Goal: Task Accomplishment & Management: Manage account settings

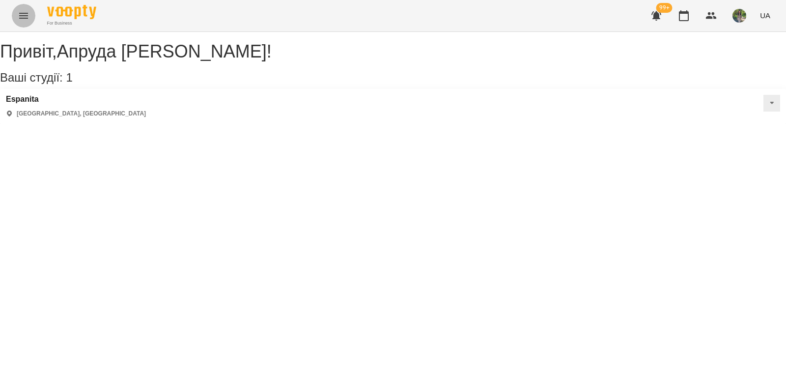
click at [16, 10] on button "Menu" at bounding box center [24, 16] width 24 height 24
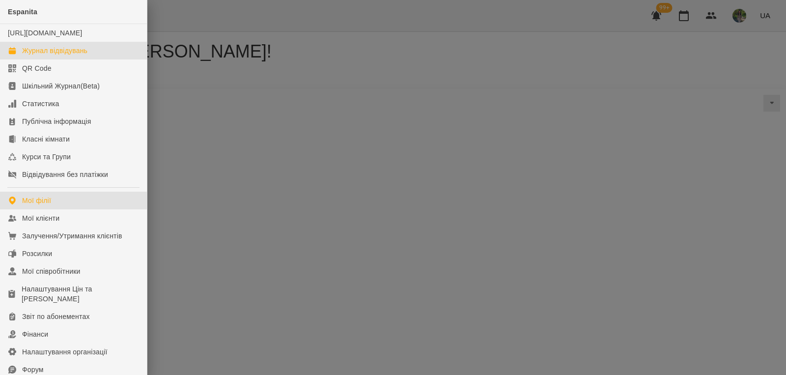
click at [46, 56] on div "Журнал відвідувань" at bounding box center [54, 51] width 65 height 10
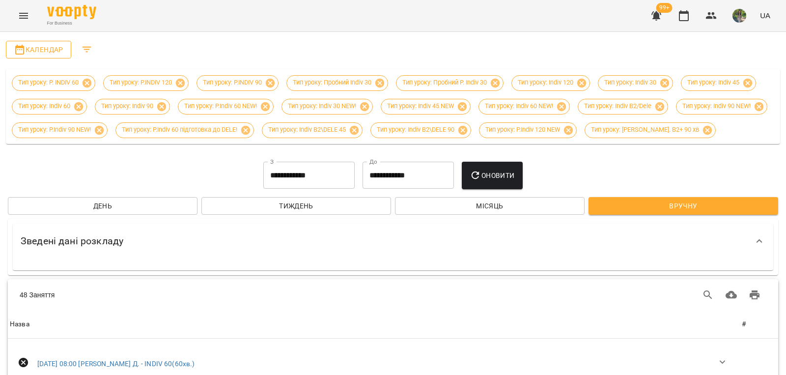
click at [31, 55] on span "Календар" at bounding box center [39, 50] width 50 height 12
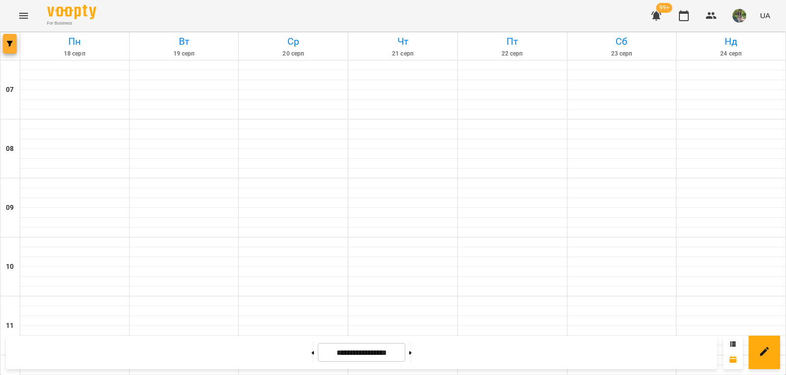
click at [10, 45] on icon "button" at bounding box center [10, 44] width 6 height 6
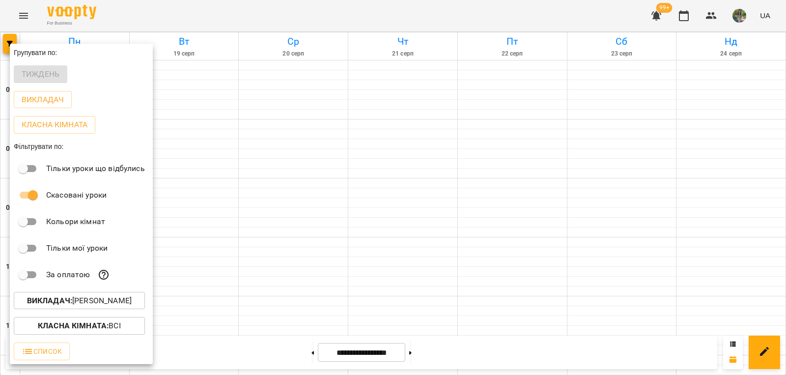
click at [104, 299] on p "Викладач : Біла Богдана" at bounding box center [79, 301] width 105 height 12
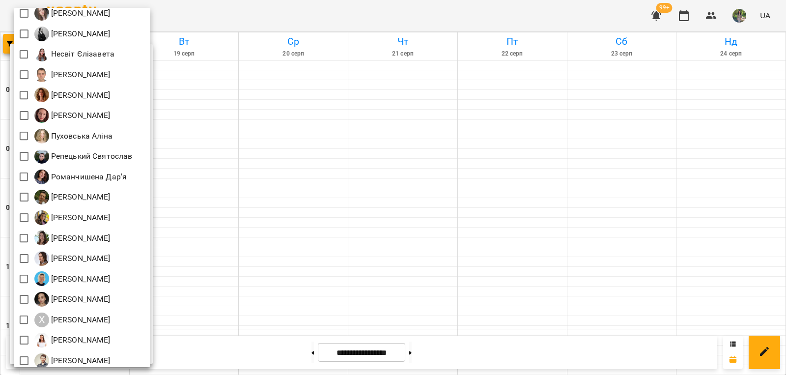
scroll to position [460, 0]
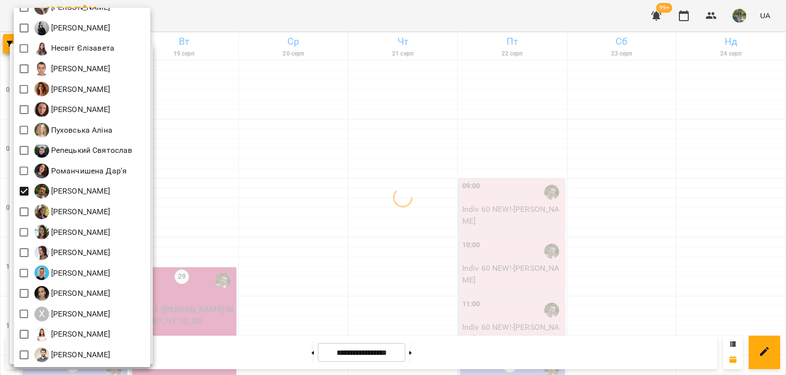
click at [254, 251] on div at bounding box center [393, 187] width 786 height 375
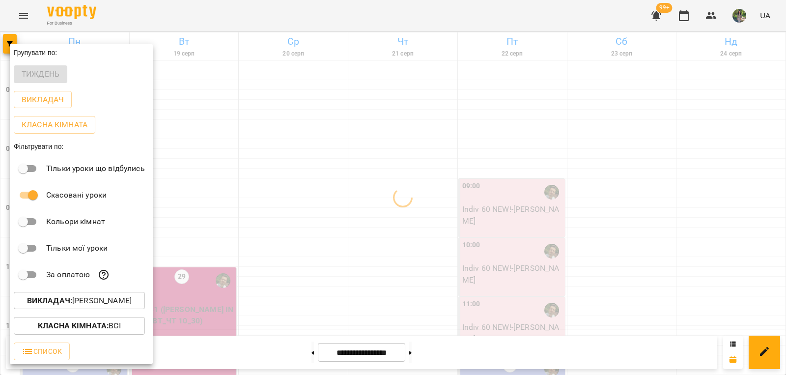
click at [262, 231] on div at bounding box center [393, 187] width 786 height 375
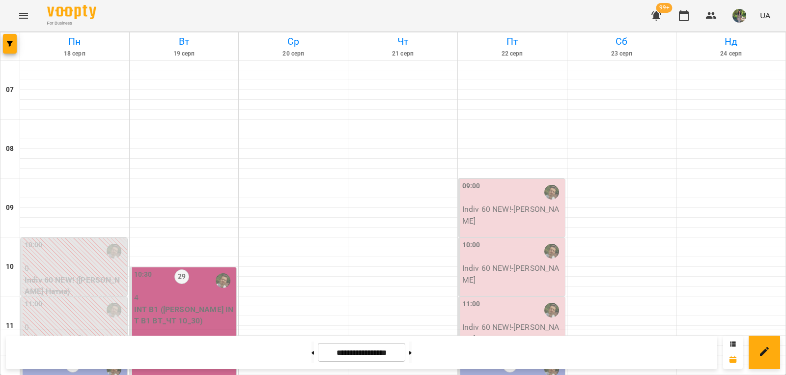
scroll to position [295, 0]
click at [12, 43] on span "button" at bounding box center [10, 44] width 14 height 6
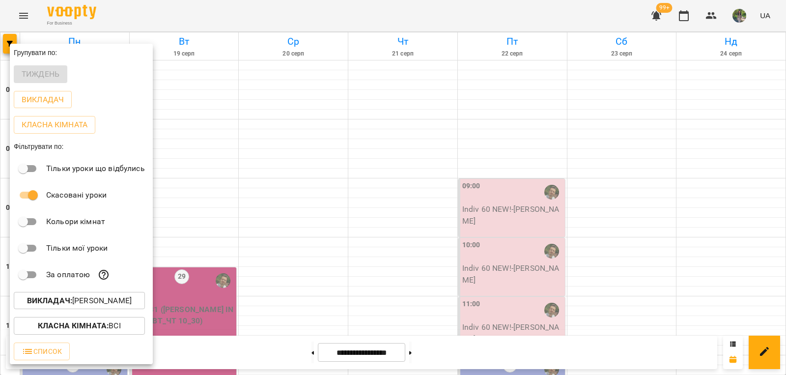
click at [145, 303] on button "Викладач : Соколенко Денис" at bounding box center [79, 301] width 131 height 18
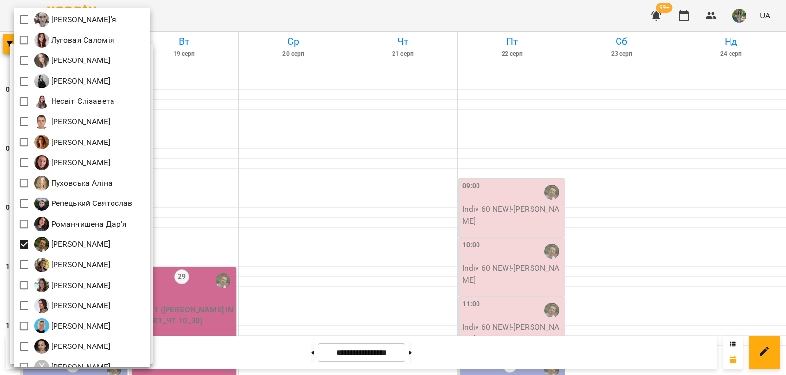
scroll to position [460, 0]
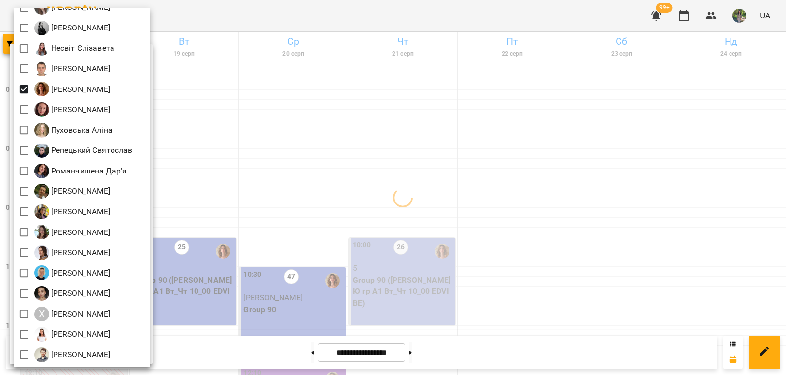
click at [357, 133] on div at bounding box center [393, 187] width 786 height 375
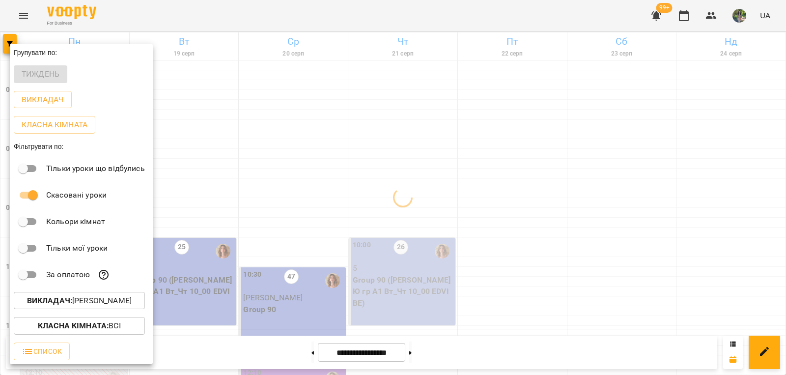
click at [301, 164] on div at bounding box center [393, 187] width 786 height 375
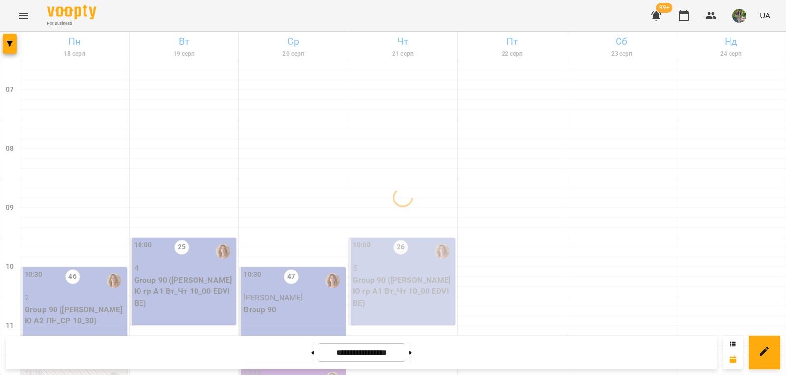
scroll to position [147, 0]
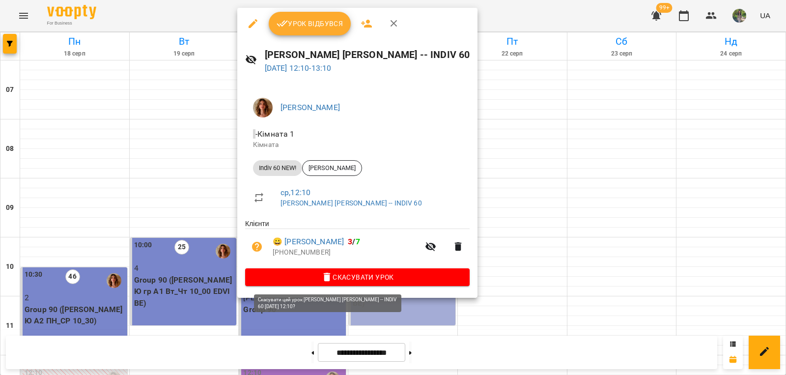
click at [317, 273] on button "Скасувати Урок" at bounding box center [357, 277] width 225 height 18
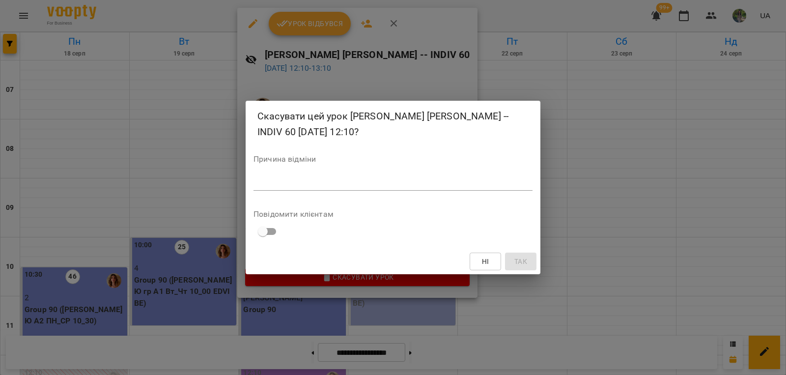
click at [363, 184] on textarea at bounding box center [393, 182] width 279 height 9
type textarea "*******"
click at [526, 264] on span "Так" at bounding box center [520, 261] width 13 height 12
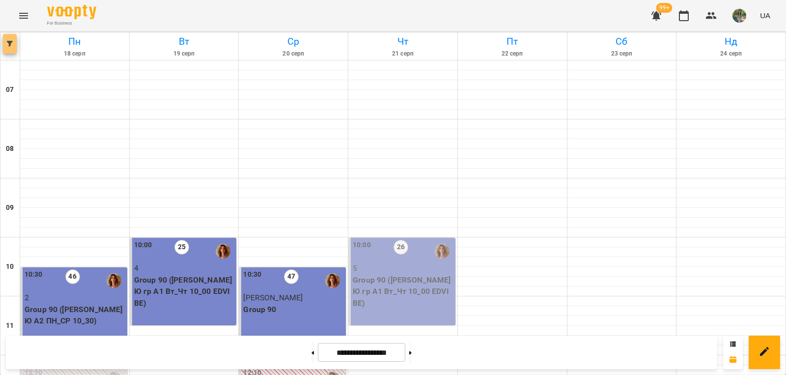
click at [6, 44] on span "button" at bounding box center [10, 44] width 14 height 6
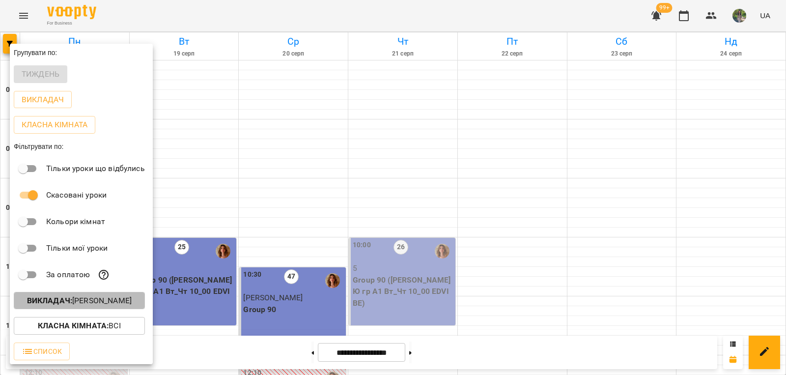
click at [106, 300] on p "Викладач : Перфілова Юлія" at bounding box center [79, 301] width 105 height 12
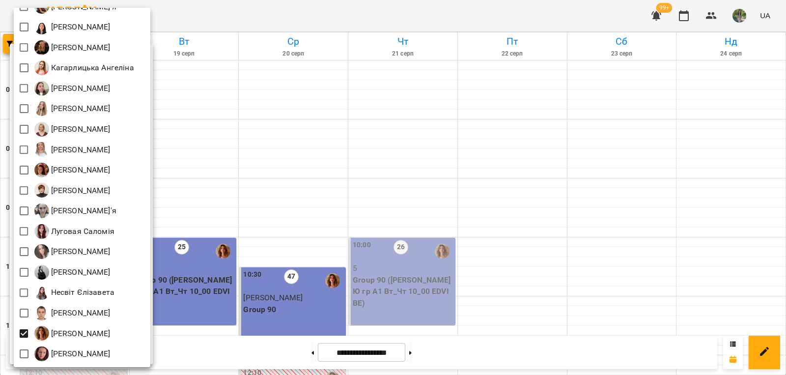
scroll to position [246, 0]
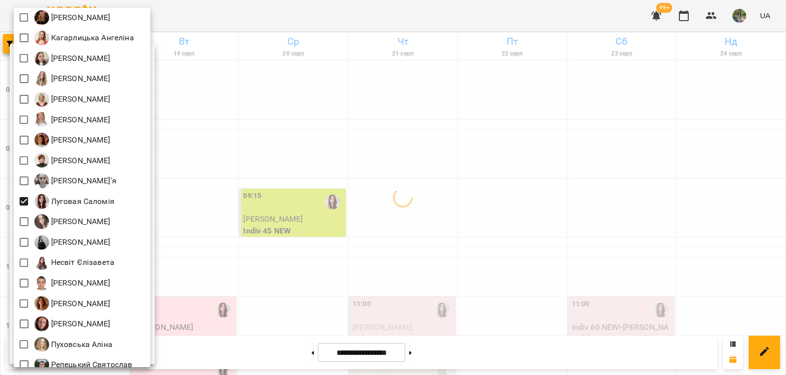
click at [319, 176] on div at bounding box center [393, 187] width 786 height 375
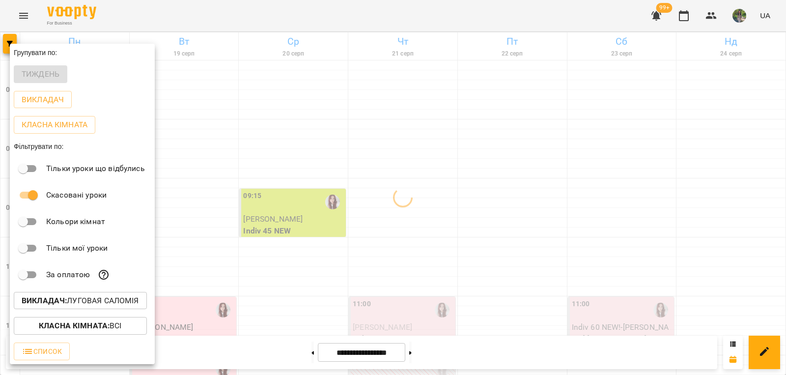
click at [352, 161] on div "Всі Iván Sánchez-Gil Maribel Адамович Вікторія А Андрій Тест Викладач Безкорова…" at bounding box center [393, 187] width 786 height 375
click at [430, 126] on div at bounding box center [393, 187] width 786 height 375
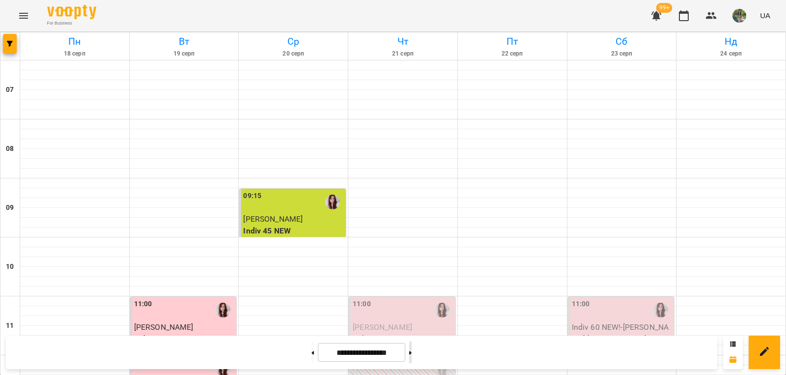
click at [412, 354] on icon at bounding box center [410, 352] width 2 height 3
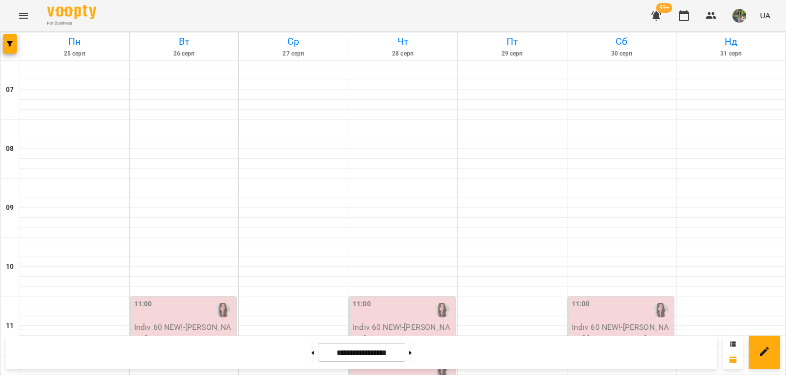
scroll to position [147, 0]
click at [311, 355] on button at bounding box center [312, 352] width 2 height 22
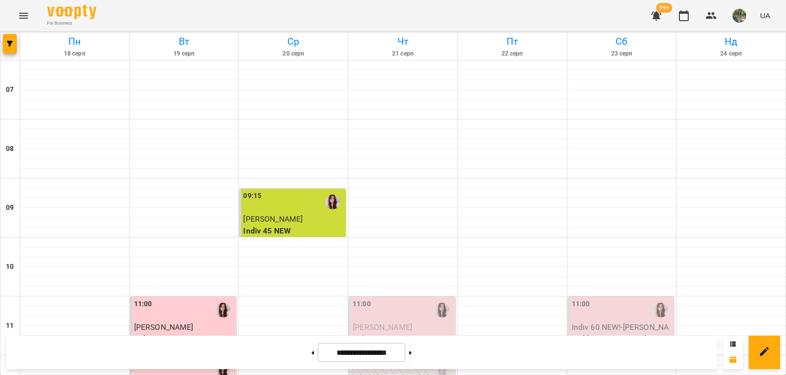
scroll to position [442, 0]
click at [412, 355] on button at bounding box center [410, 352] width 2 height 22
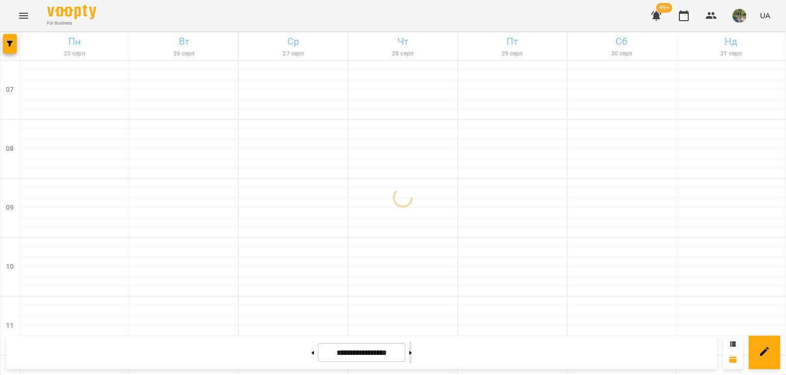
click at [412, 355] on button at bounding box center [410, 352] width 2 height 22
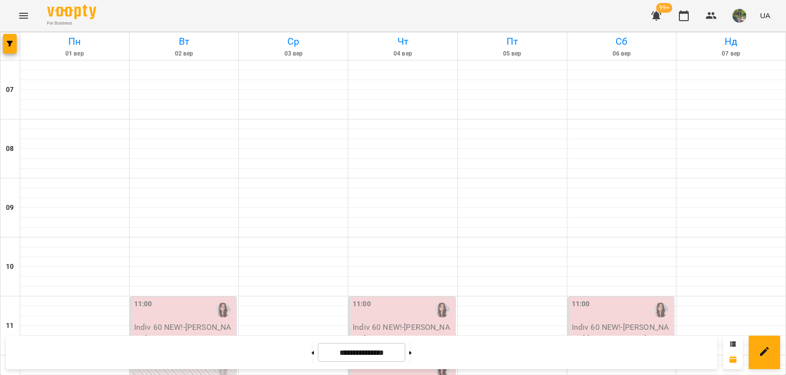
scroll to position [590, 0]
click at [311, 353] on button at bounding box center [312, 352] width 2 height 22
click at [311, 357] on button at bounding box center [312, 352] width 2 height 22
type input "**********"
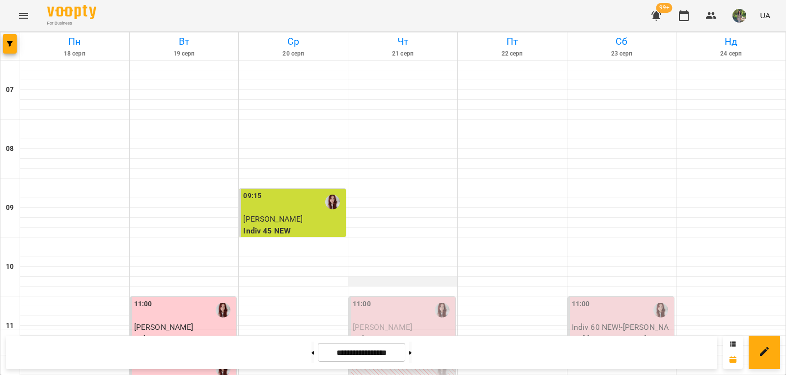
scroll to position [147, 0]
click at [398, 322] on span "Чижмар Юстина" at bounding box center [382, 326] width 59 height 9
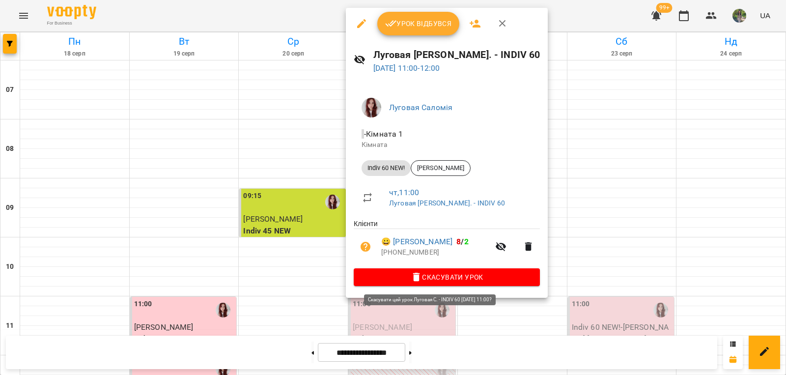
click at [439, 277] on span "Скасувати Урок" at bounding box center [447, 277] width 170 height 12
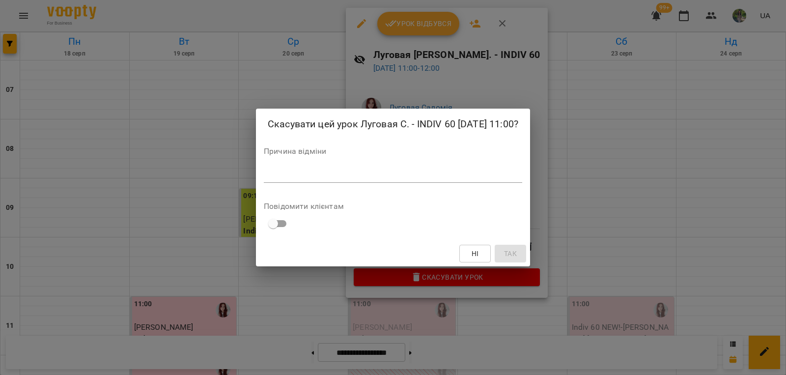
click at [445, 179] on textarea at bounding box center [393, 174] width 258 height 9
type textarea "*"
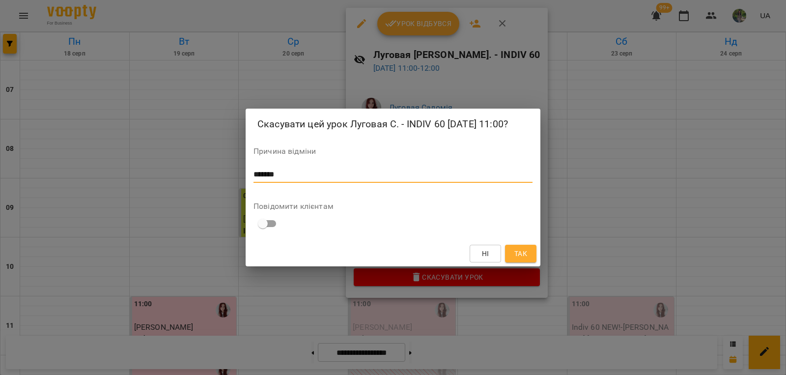
type textarea "*******"
click at [519, 257] on span "Так" at bounding box center [520, 254] width 13 height 12
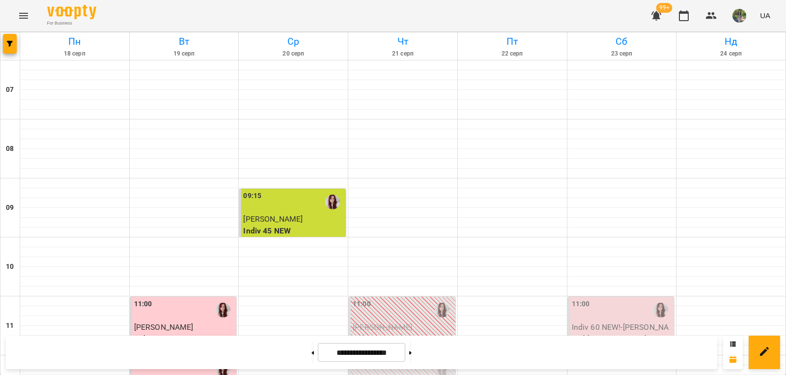
scroll to position [84, 0]
click at [599, 321] on p "Indiv 60 NEW! - Рутковецький Олександр" at bounding box center [622, 332] width 101 height 23
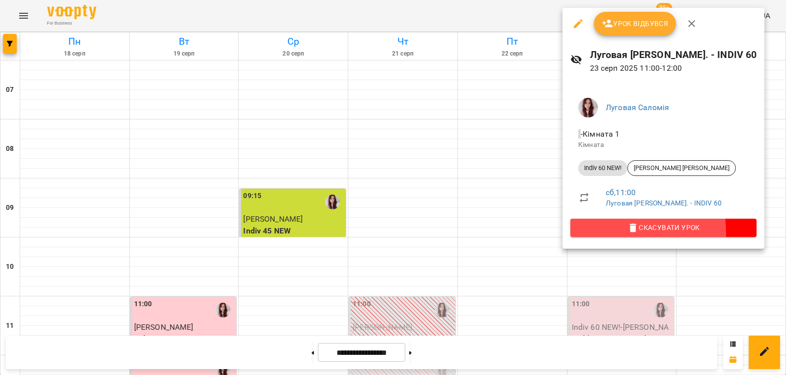
click at [610, 232] on span "Скасувати Урок" at bounding box center [663, 228] width 170 height 12
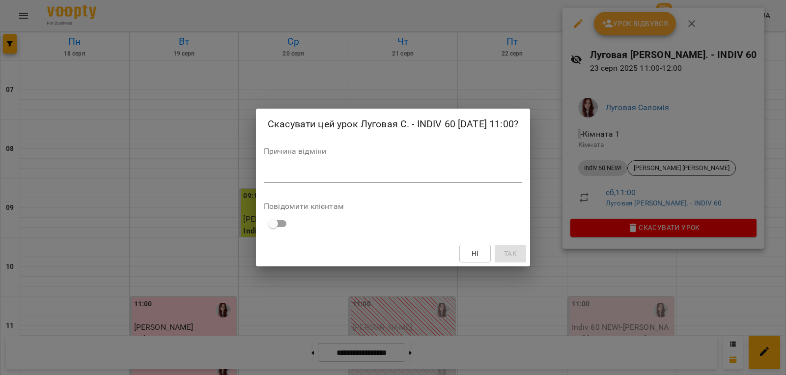
click at [481, 179] on textarea at bounding box center [393, 174] width 258 height 9
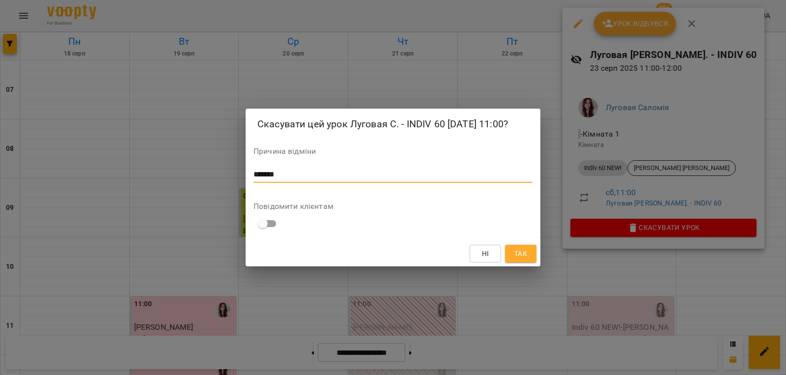
type textarea "*******"
click at [518, 257] on span "Так" at bounding box center [520, 254] width 13 height 12
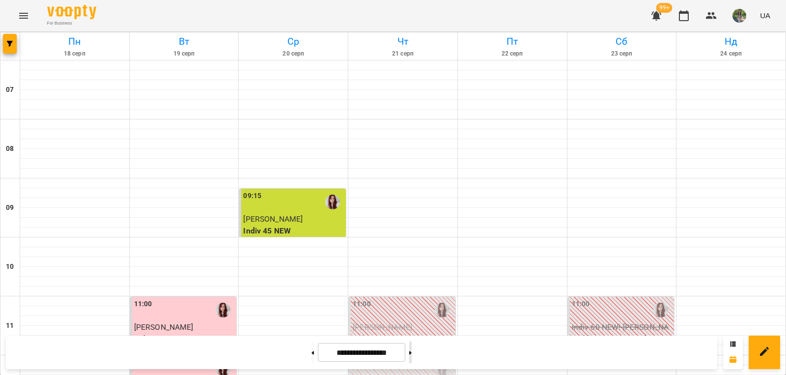
scroll to position [197, 0]
click at [412, 354] on button at bounding box center [410, 352] width 2 height 22
type input "**********"
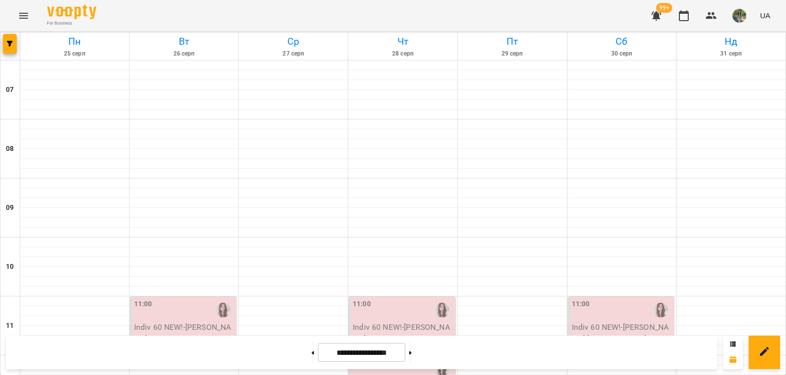
scroll to position [540, 0]
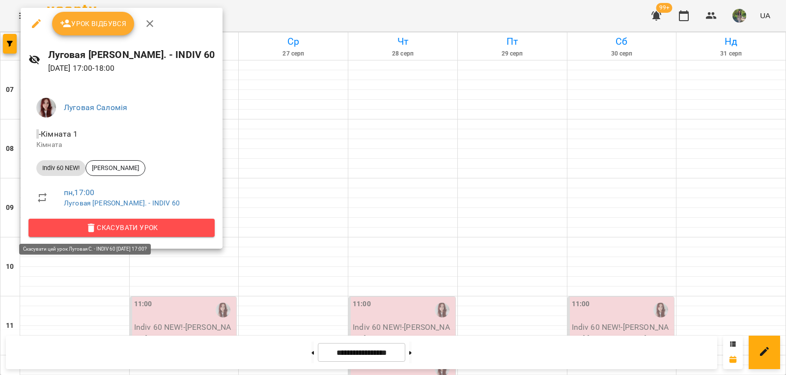
click at [123, 226] on span "Скасувати Урок" at bounding box center [121, 228] width 170 height 12
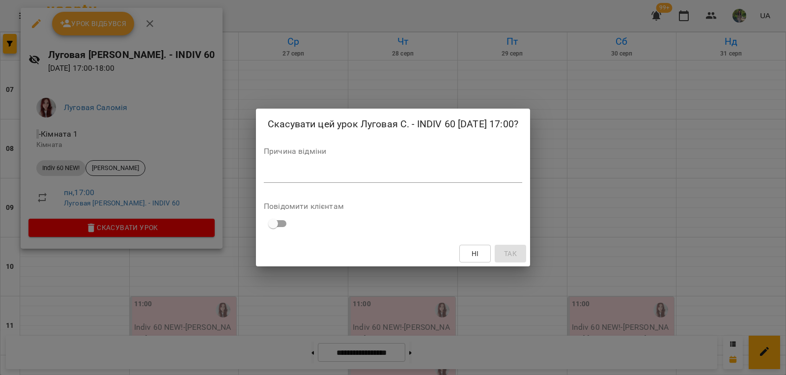
click at [284, 179] on textarea at bounding box center [393, 174] width 258 height 9
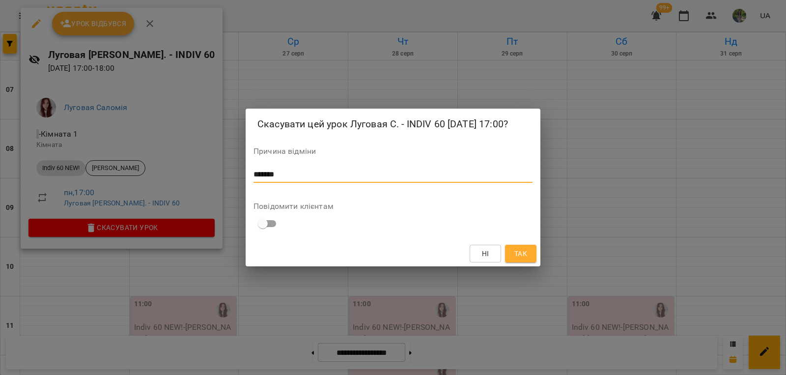
type textarea "*******"
click at [514, 259] on span "Так" at bounding box center [520, 254] width 13 height 12
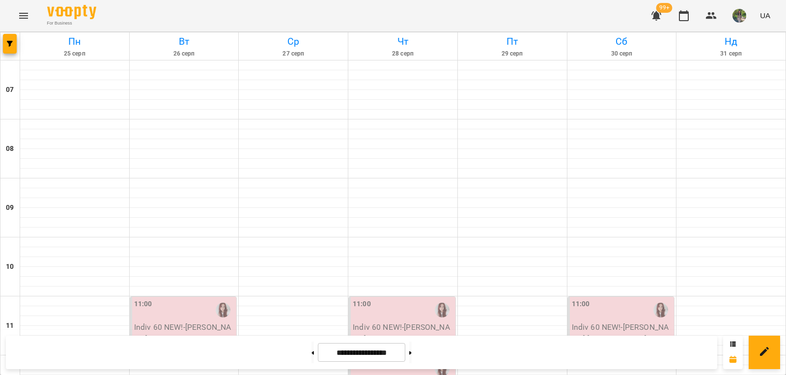
scroll to position [147, 0]
click at [190, 321] on p "Indiv 60 NEW! - Чижмар Юстина" at bounding box center [184, 332] width 101 height 23
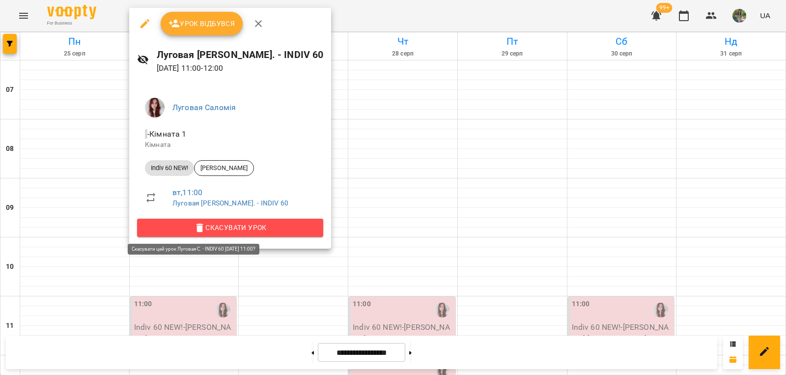
click at [251, 234] on button "Скасувати Урок" at bounding box center [230, 228] width 186 height 18
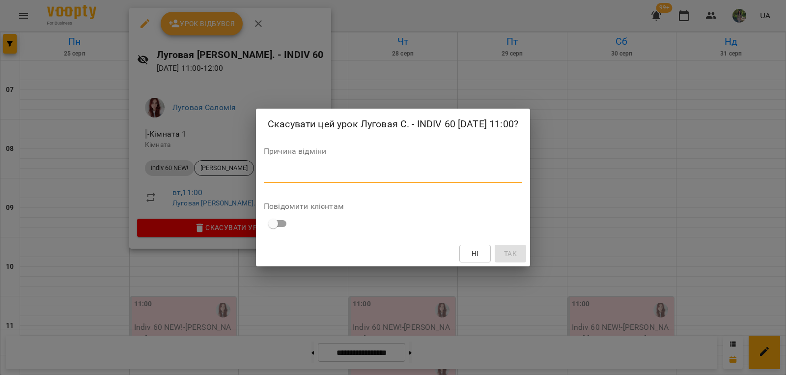
click at [339, 179] on textarea at bounding box center [393, 174] width 258 height 9
click at [584, 251] on div "Скасувати цей урок Луговая С. - INDIV 60 26 серп 2025 11:00? Причина відміни * …" at bounding box center [393, 187] width 786 height 375
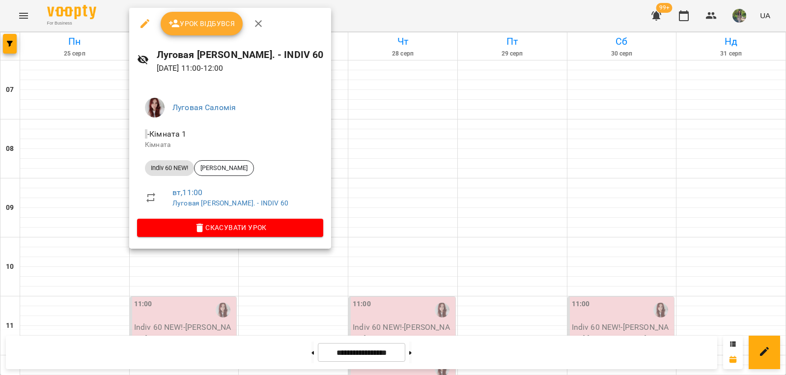
click at [316, 84] on div at bounding box center [393, 187] width 786 height 375
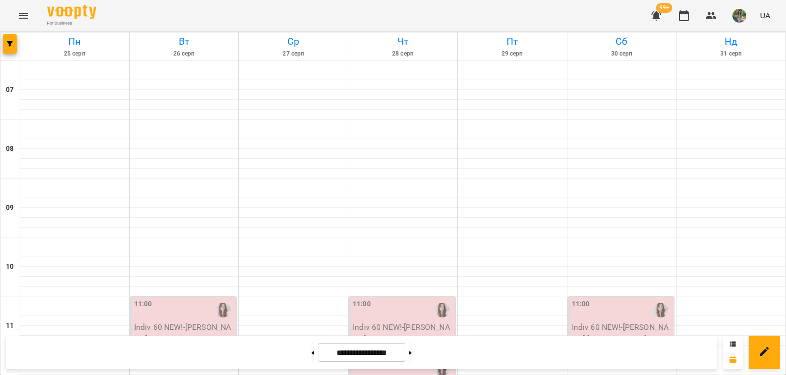
scroll to position [98, 0]
click at [178, 321] on p "Indiv 60 NEW! - Чижмар Юстина" at bounding box center [184, 332] width 101 height 23
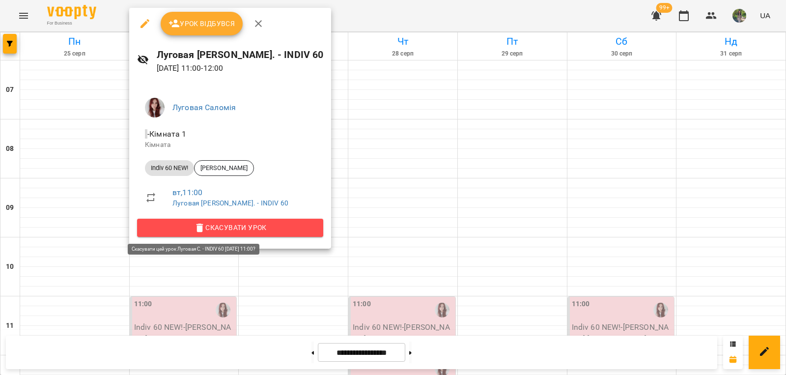
click at [235, 225] on span "Скасувати Урок" at bounding box center [230, 228] width 170 height 12
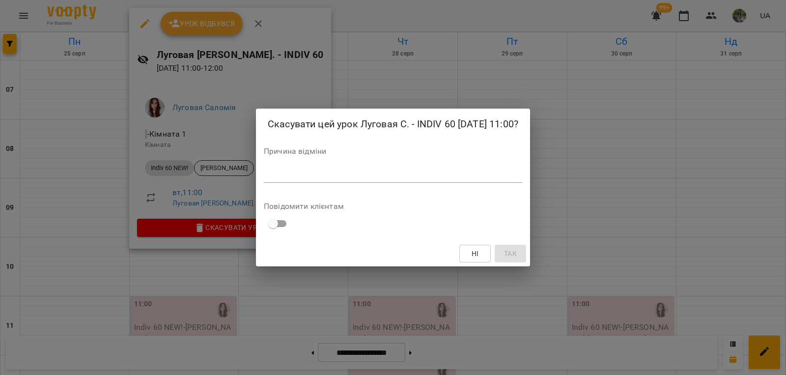
click at [299, 183] on div "*" at bounding box center [393, 175] width 258 height 16
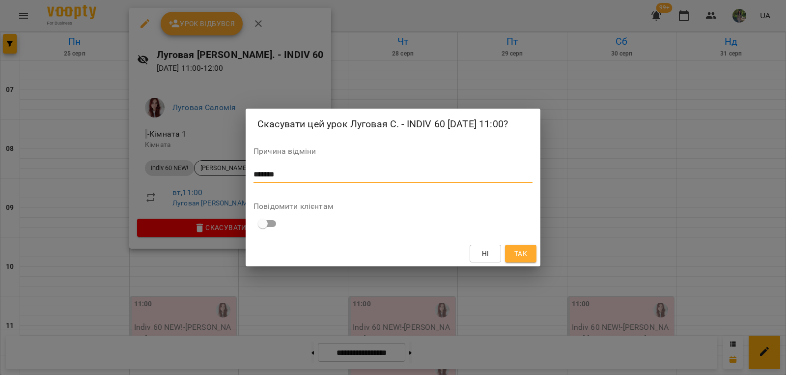
type textarea "*******"
click at [524, 258] on span "Так" at bounding box center [520, 254] width 13 height 12
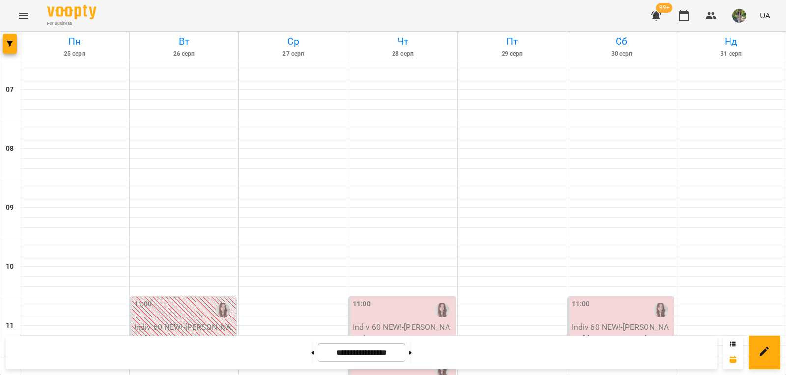
scroll to position [639, 0]
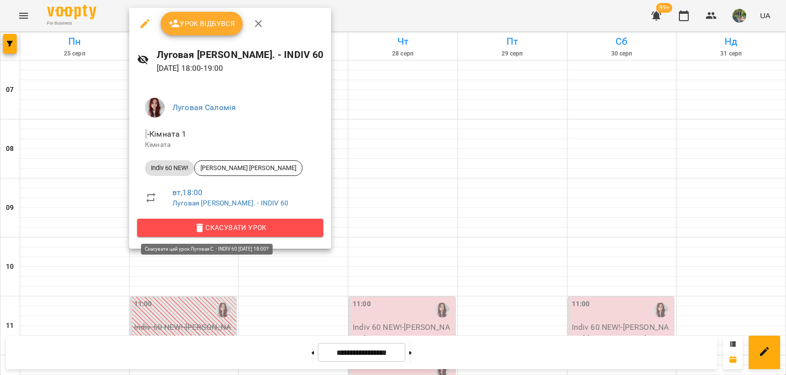
click at [245, 227] on span "Скасувати Урок" at bounding box center [230, 228] width 170 height 12
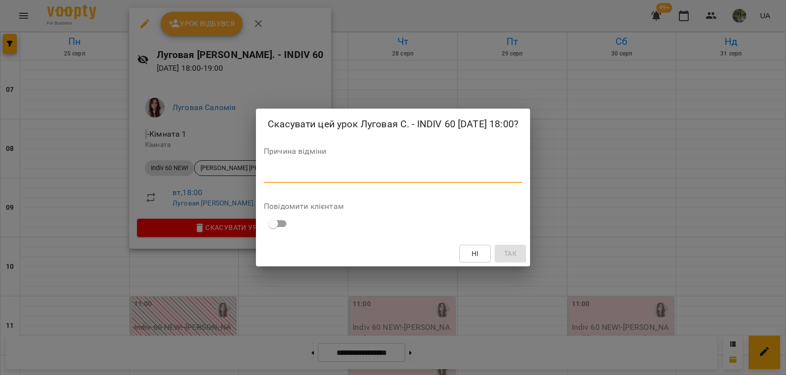
click at [321, 179] on textarea at bounding box center [393, 174] width 258 height 9
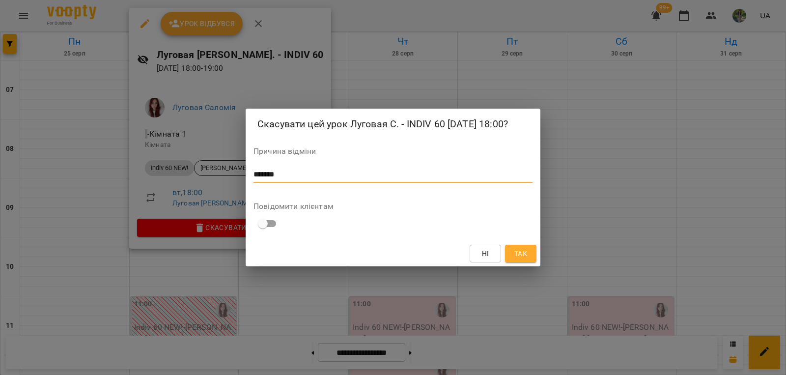
type textarea "*******"
click at [519, 259] on span "Так" at bounding box center [520, 254] width 13 height 12
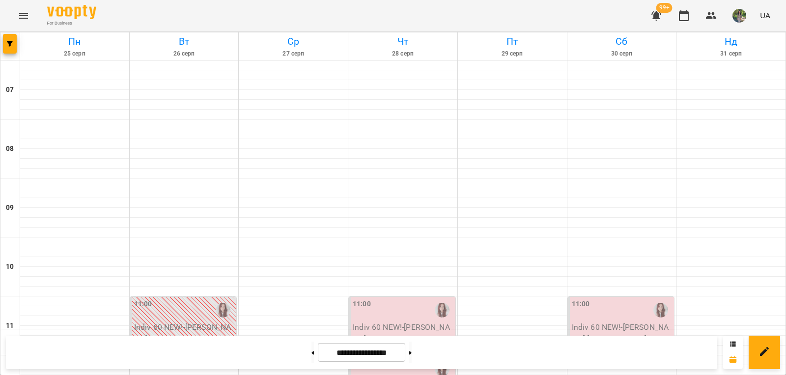
scroll to position [442, 0]
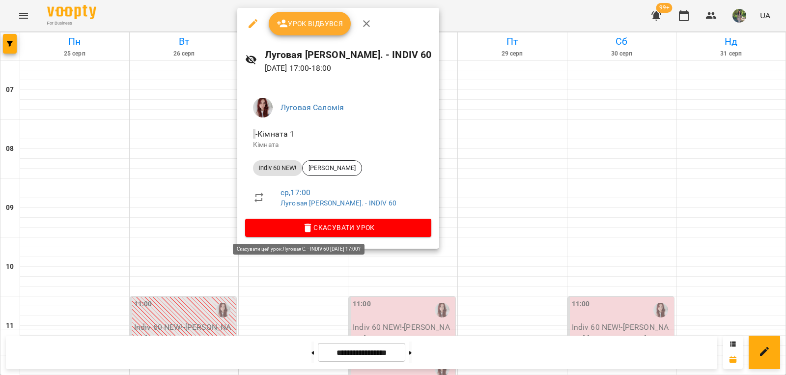
click at [360, 227] on span "Скасувати Урок" at bounding box center [338, 228] width 170 height 12
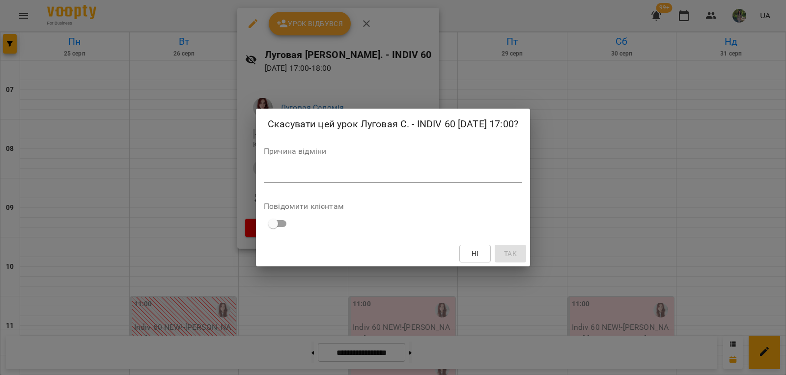
click at [388, 179] on textarea at bounding box center [393, 174] width 258 height 9
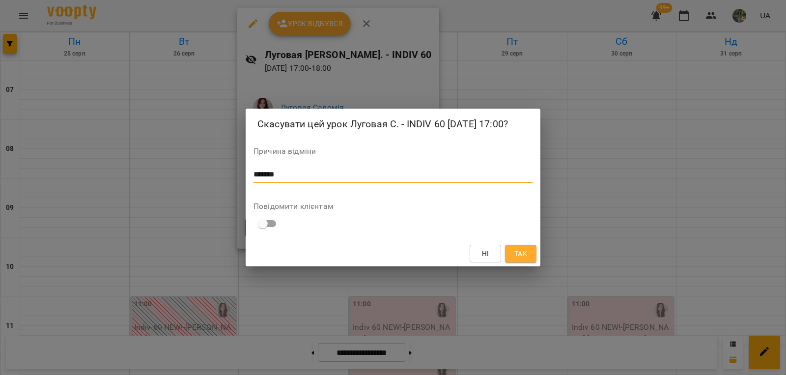
type textarea "*******"
click at [524, 259] on span "Так" at bounding box center [520, 254] width 13 height 12
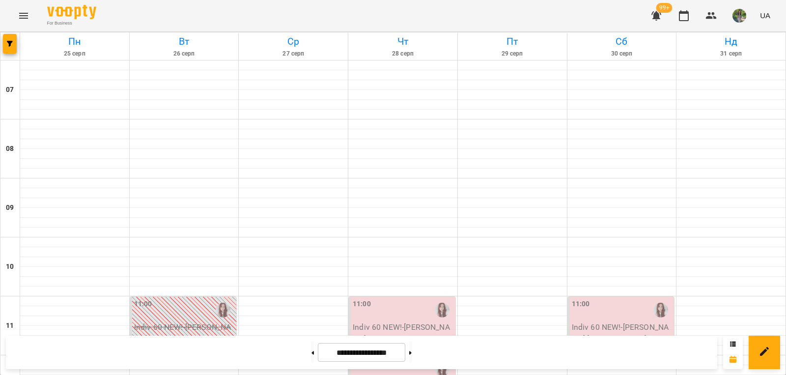
scroll to position [98, 0]
click at [419, 321] on p "Indiv 60 NEW! - Чижмар Юстина" at bounding box center [403, 332] width 101 height 23
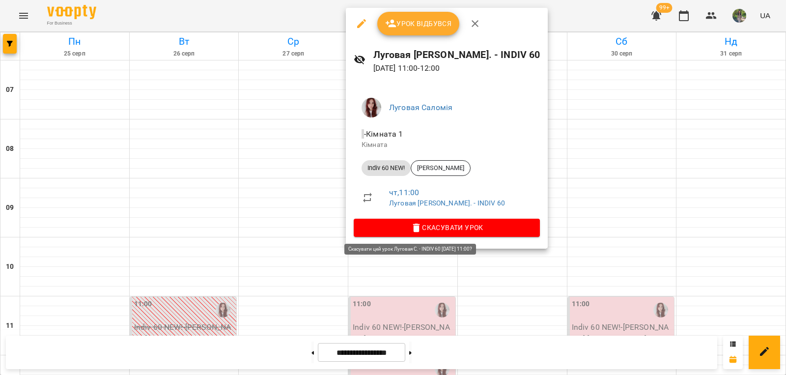
click at [446, 228] on span "Скасувати Урок" at bounding box center [447, 228] width 170 height 12
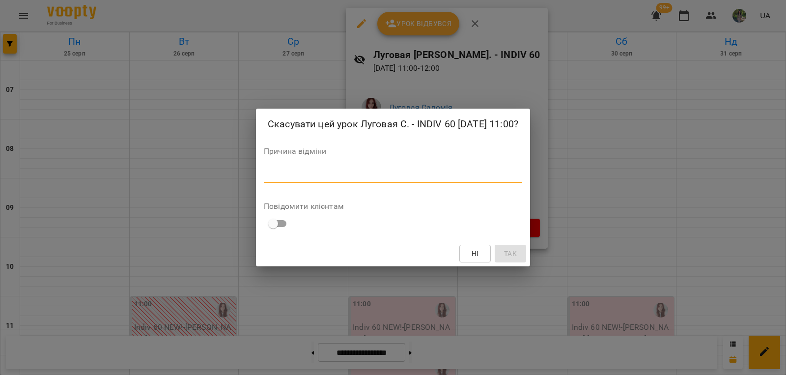
click at [415, 179] on textarea at bounding box center [393, 174] width 258 height 9
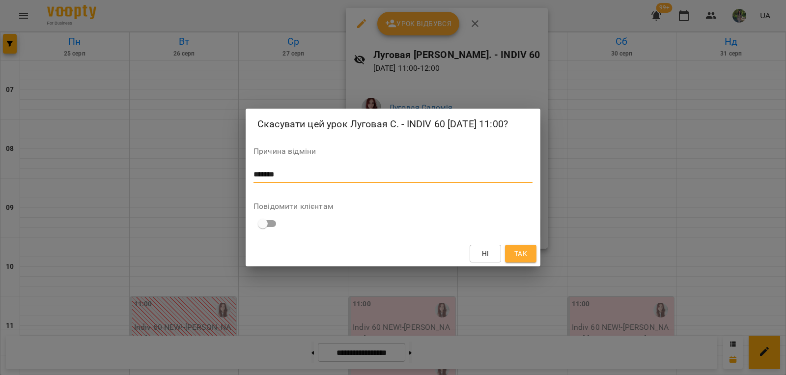
type textarea "*******"
click at [511, 260] on button "Так" at bounding box center [520, 254] width 31 height 18
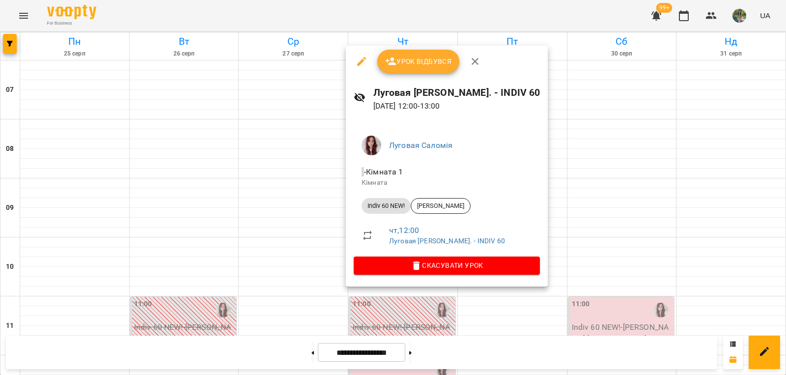
click at [427, 268] on span "Скасувати Урок" at bounding box center [447, 265] width 170 height 12
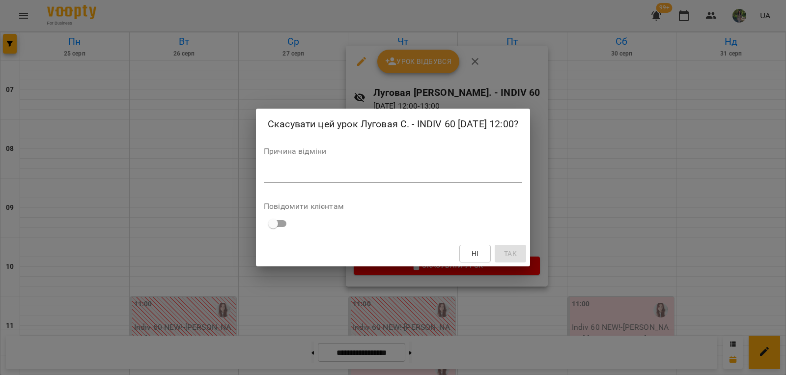
click at [390, 179] on textarea at bounding box center [393, 174] width 258 height 9
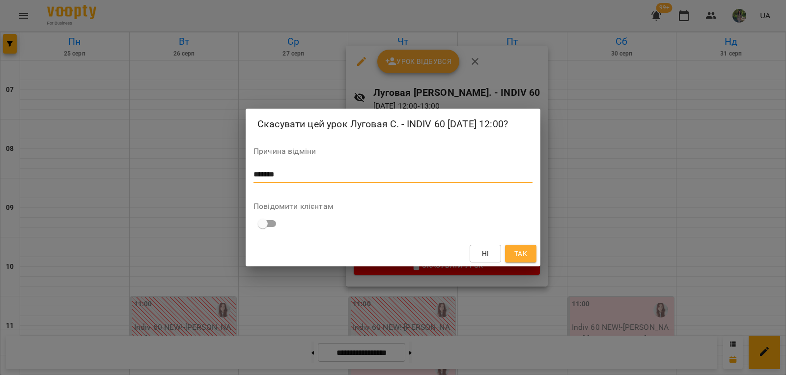
type textarea "*******"
click at [523, 254] on button "Так" at bounding box center [520, 254] width 31 height 18
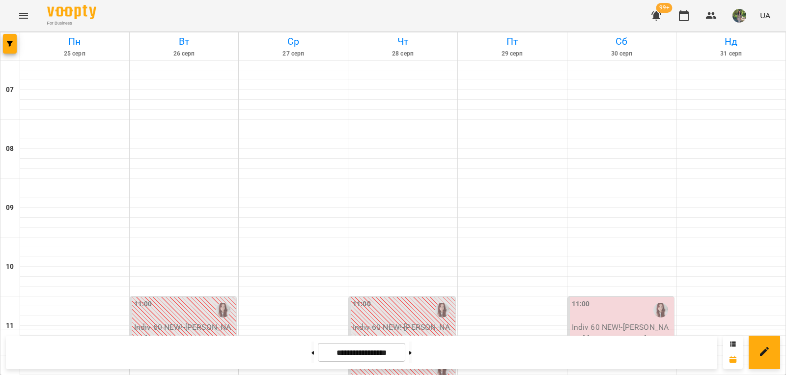
scroll to position [477, 0]
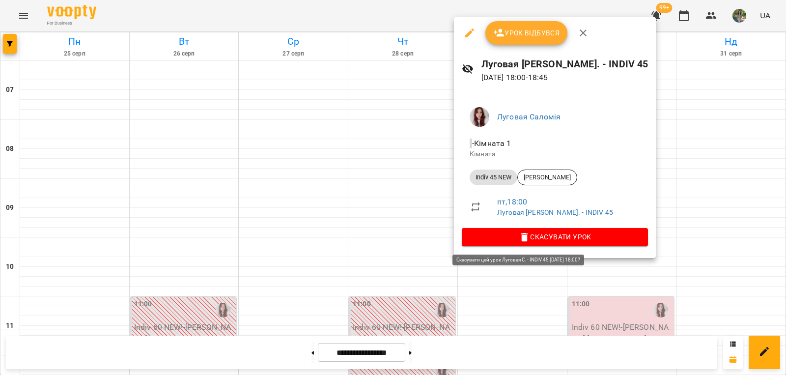
click at [548, 240] on span "Скасувати Урок" at bounding box center [555, 237] width 170 height 12
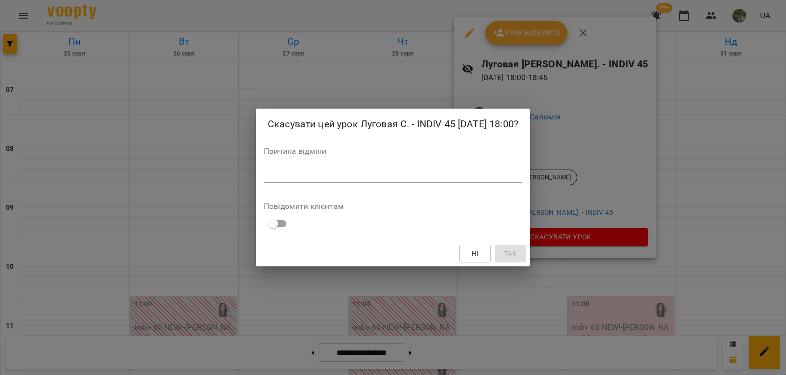
click at [505, 183] on div "*" at bounding box center [393, 175] width 258 height 16
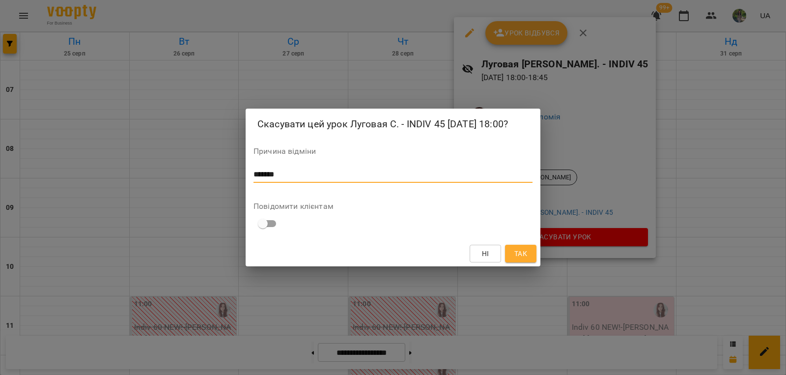
type textarea "*******"
click at [527, 256] on span "Так" at bounding box center [520, 254] width 13 height 12
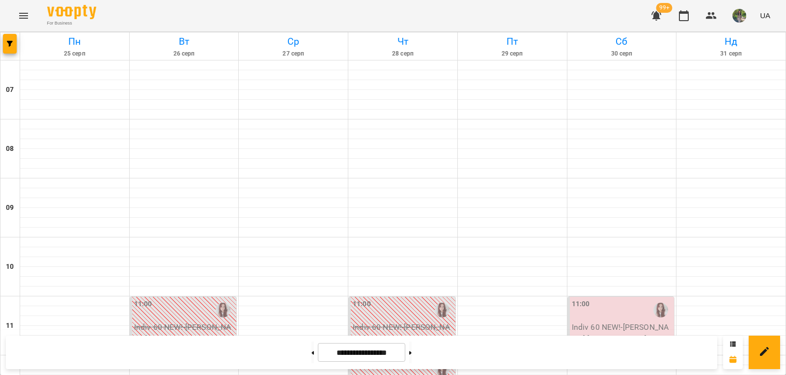
scroll to position [147, 0]
click at [615, 321] on p "Indiv 60 NEW! - Рутковецький Олександр" at bounding box center [622, 332] width 101 height 23
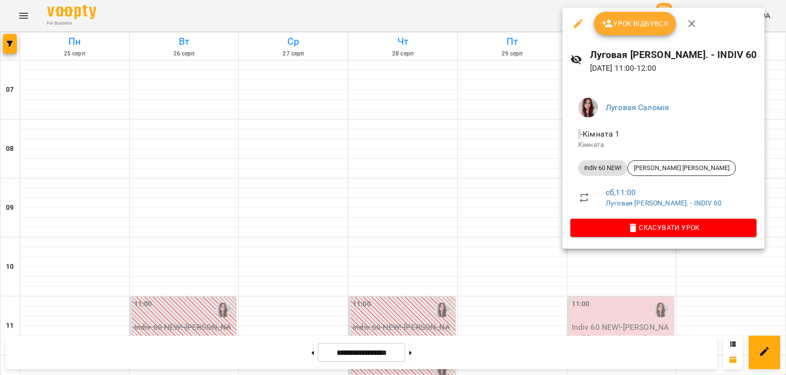
click at [637, 228] on span "Скасувати Урок" at bounding box center [663, 228] width 170 height 12
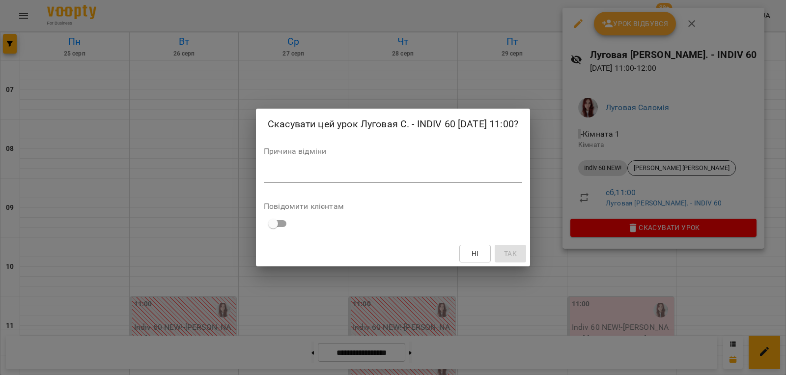
click at [500, 179] on textarea at bounding box center [393, 174] width 258 height 9
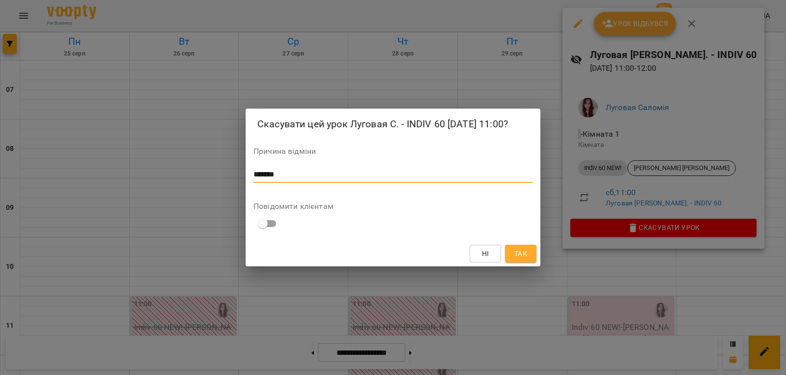
type textarea "*******"
click at [515, 257] on span "Так" at bounding box center [520, 254] width 13 height 12
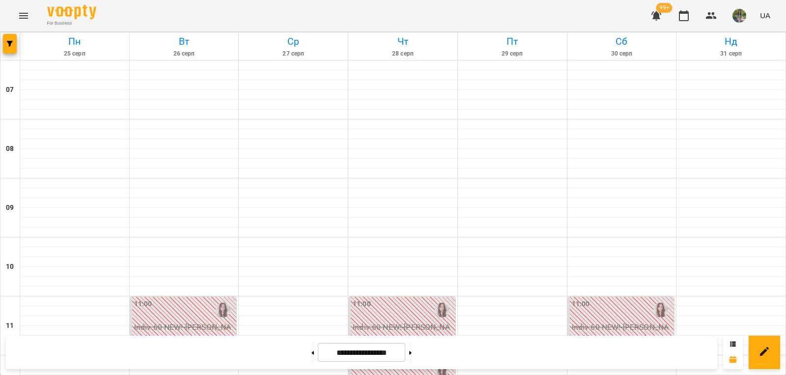
scroll to position [329, 0]
click at [412, 355] on button at bounding box center [410, 352] width 2 height 22
type input "**********"
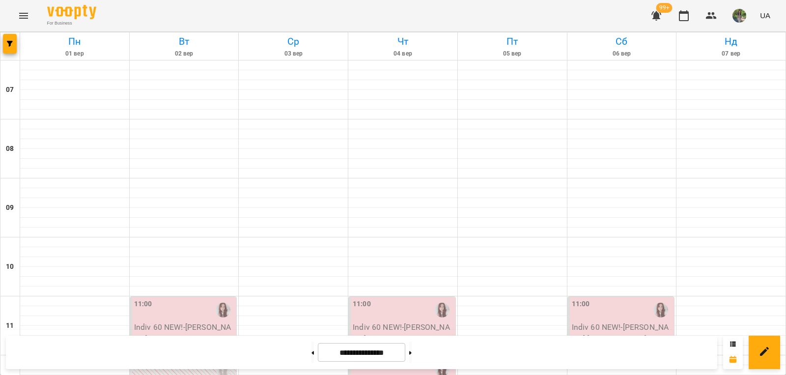
scroll to position [526, 0]
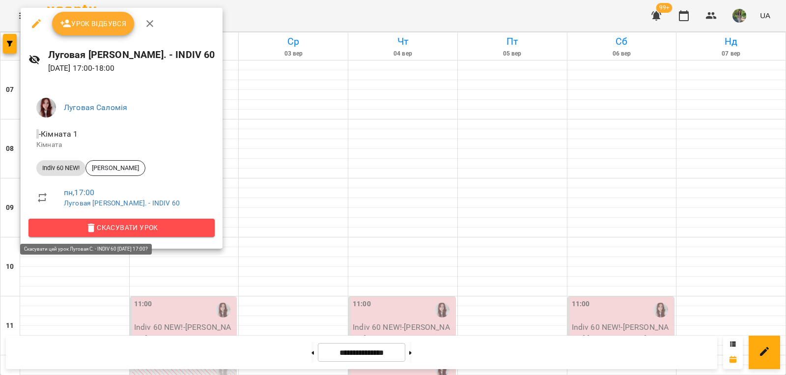
click at [130, 230] on span "Скасувати Урок" at bounding box center [121, 228] width 170 height 12
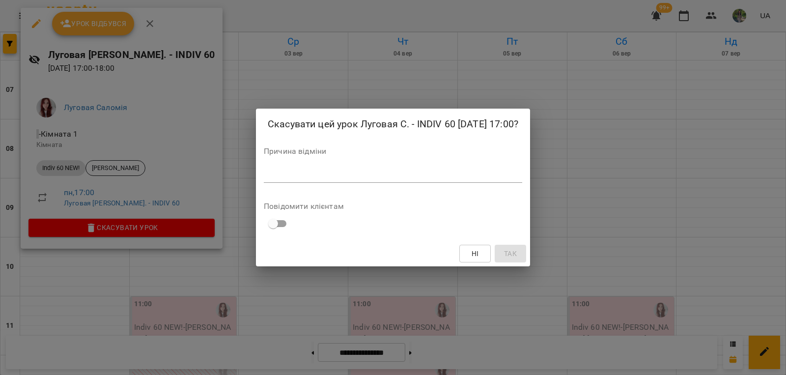
click at [268, 179] on textarea at bounding box center [393, 174] width 258 height 9
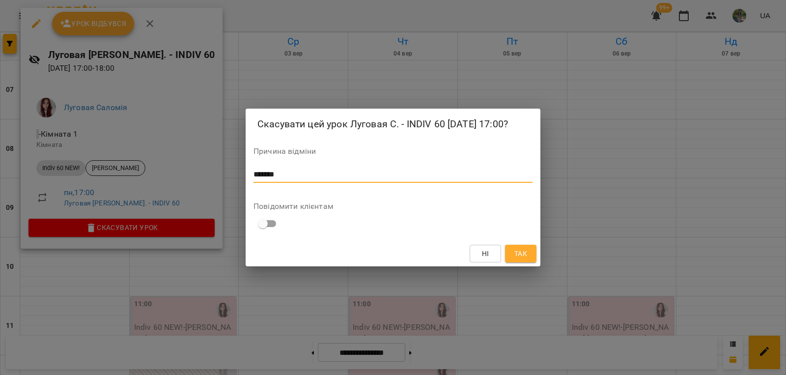
type textarea "*******"
click at [527, 259] on span "Так" at bounding box center [520, 254] width 13 height 12
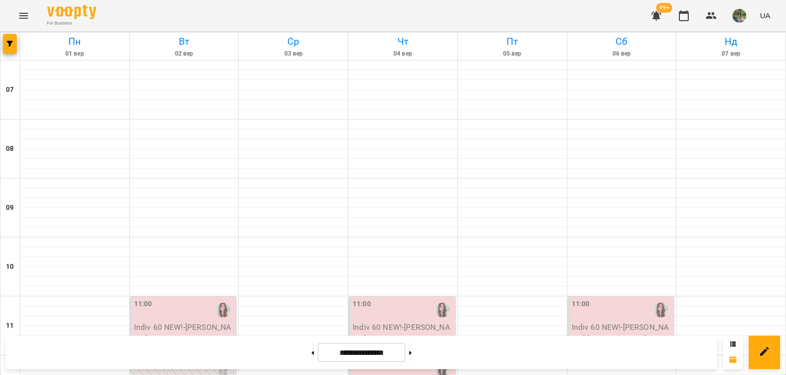
scroll to position [673, 0]
click at [15, 46] on span "button" at bounding box center [10, 44] width 14 height 6
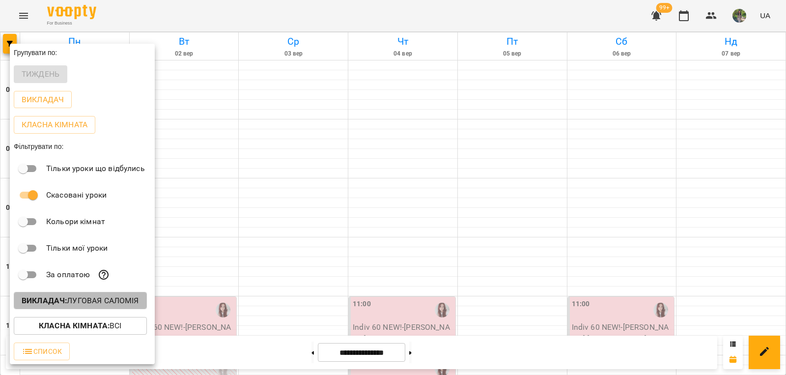
click at [124, 303] on p "Викладач : Луговая Саломія" at bounding box center [80, 301] width 117 height 12
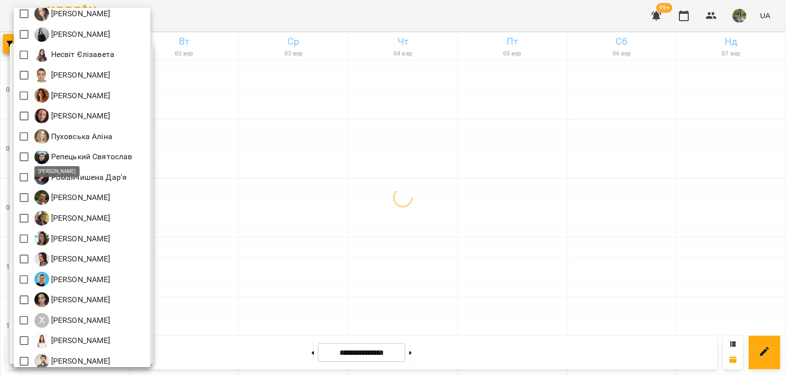
scroll to position [460, 0]
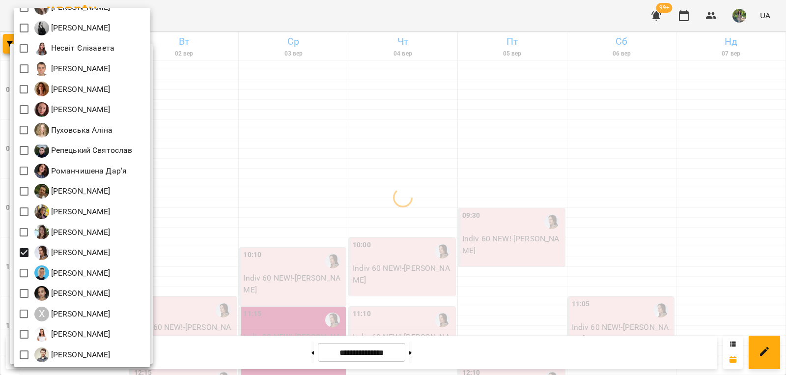
drag, startPoint x: 235, startPoint y: 249, endPoint x: 242, endPoint y: 246, distance: 7.5
click at [235, 249] on div at bounding box center [393, 187] width 786 height 375
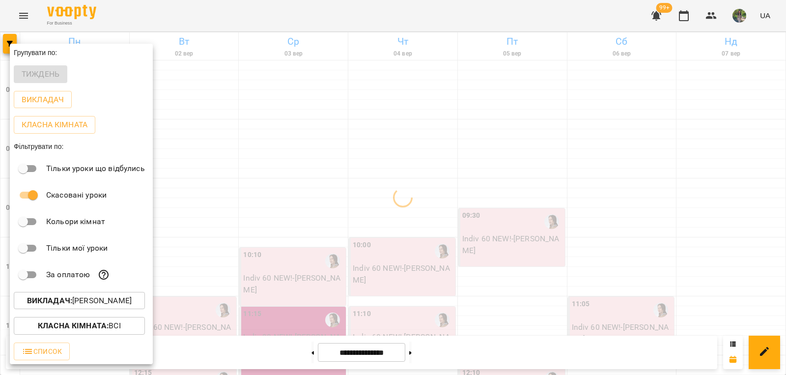
drag, startPoint x: 436, startPoint y: 195, endPoint x: 465, endPoint y: 192, distance: 29.1
click at [436, 195] on div at bounding box center [393, 187] width 786 height 375
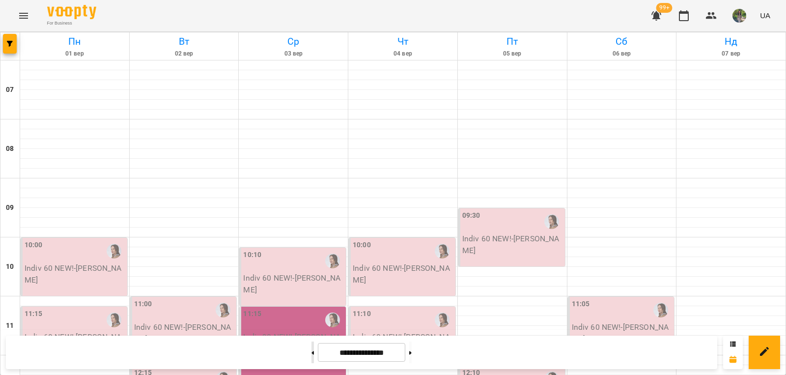
click at [311, 352] on button at bounding box center [312, 352] width 2 height 22
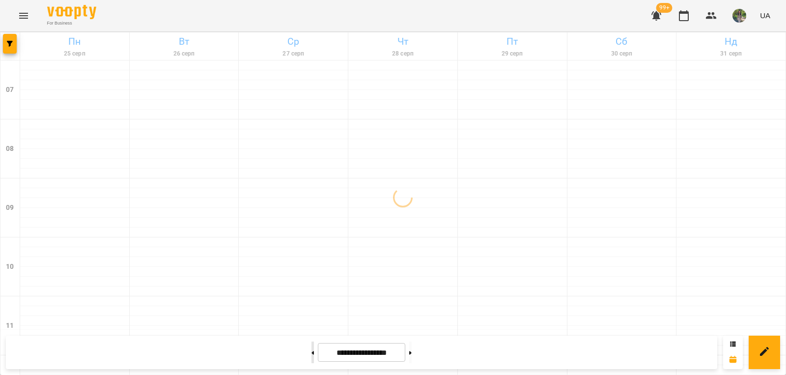
click at [311, 352] on button at bounding box center [312, 352] width 2 height 22
type input "**********"
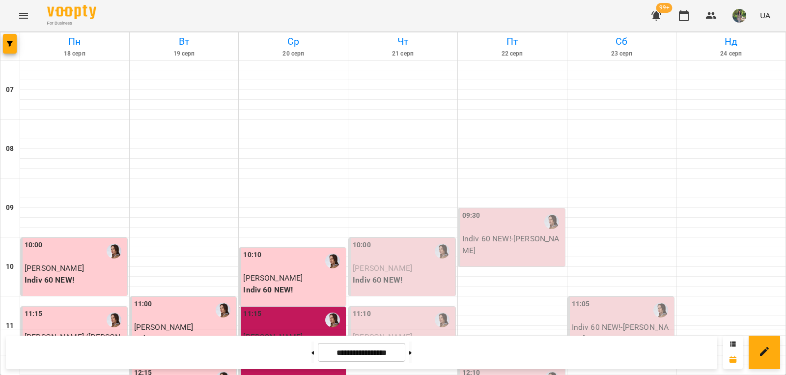
scroll to position [575, 0]
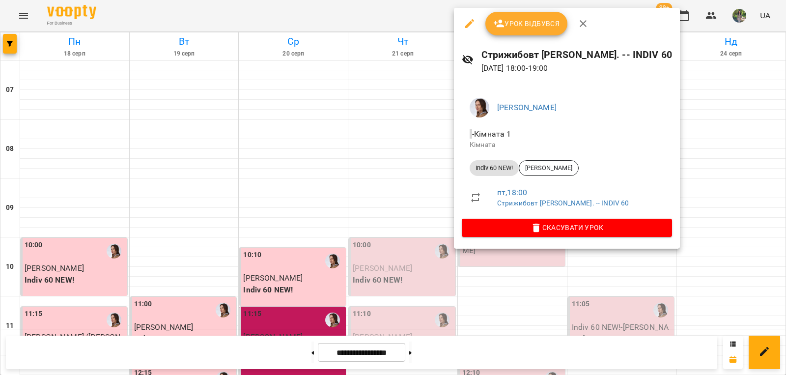
click at [508, 226] on span "Скасувати Урок" at bounding box center [567, 228] width 195 height 12
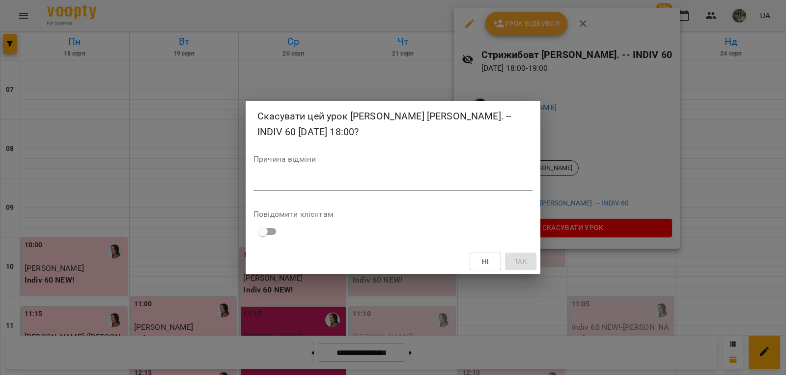
click at [495, 182] on textarea at bounding box center [393, 182] width 279 height 9
type textarea "*******"
click at [526, 261] on span "Так" at bounding box center [520, 261] width 13 height 12
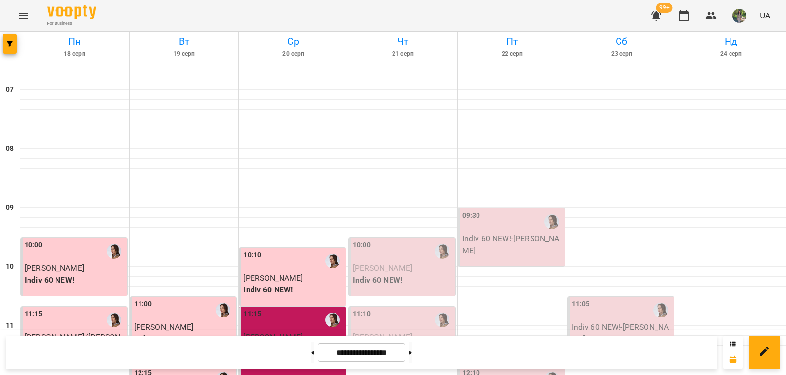
scroll to position [673, 0]
click at [9, 47] on button "button" at bounding box center [10, 44] width 14 height 20
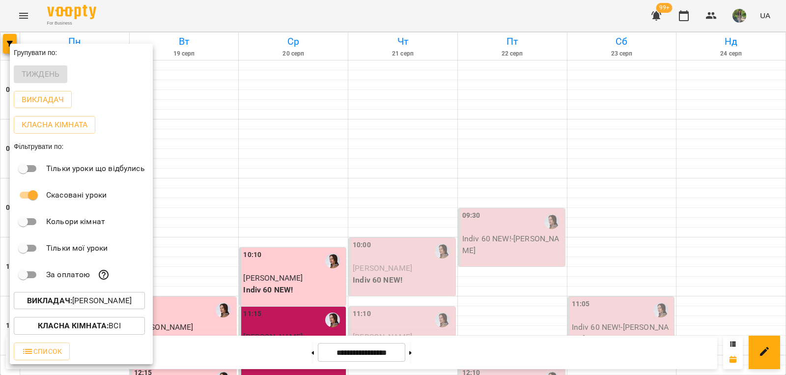
click at [111, 307] on p "Викладач : Стрижибовт Соломія" at bounding box center [79, 301] width 105 height 12
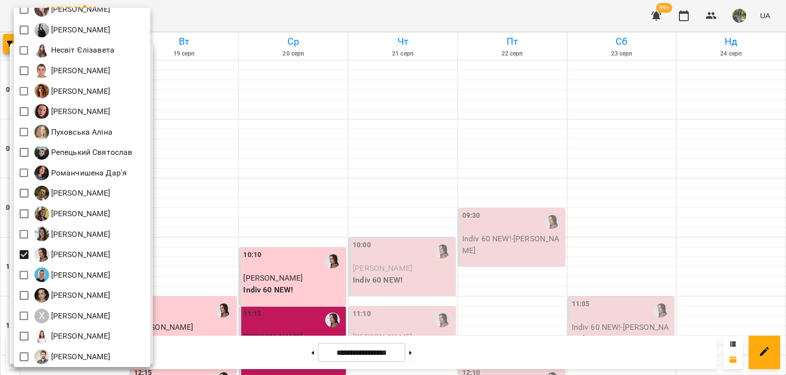
scroll to position [460, 0]
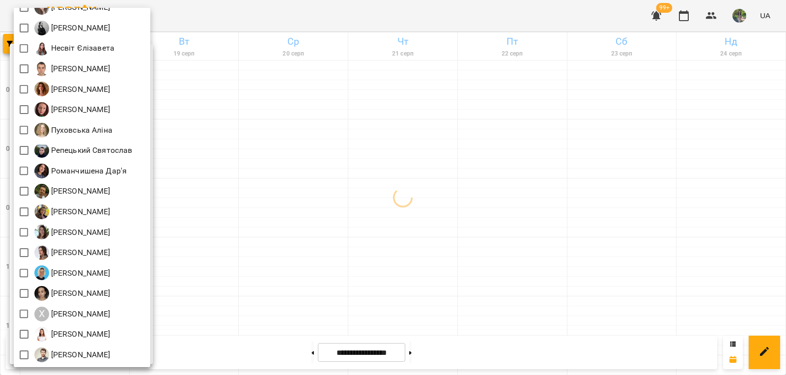
click at [183, 181] on div at bounding box center [393, 187] width 786 height 375
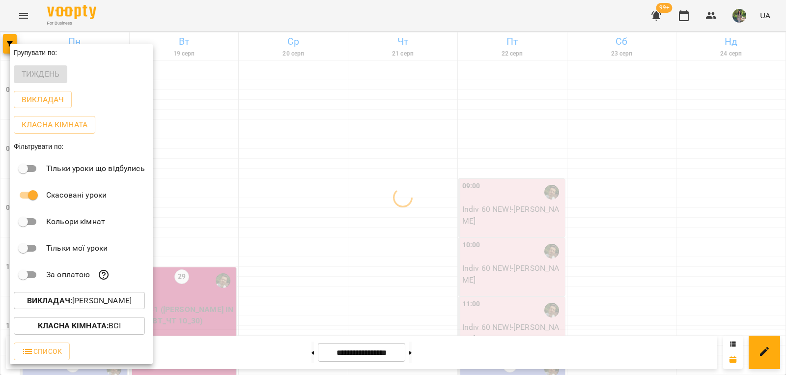
click at [222, 165] on div "Всі Iván Sánchez-Gil Maribel Адамович Вікторія А Андрій Тест Викладач Безкорова…" at bounding box center [393, 187] width 786 height 375
click at [265, 250] on div at bounding box center [393, 187] width 786 height 375
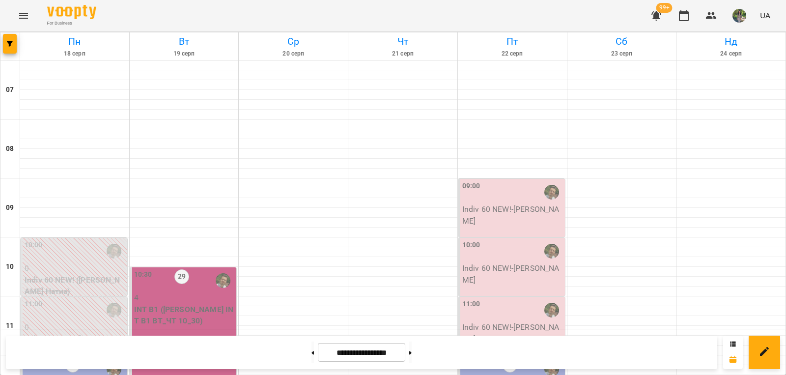
scroll to position [197, 0]
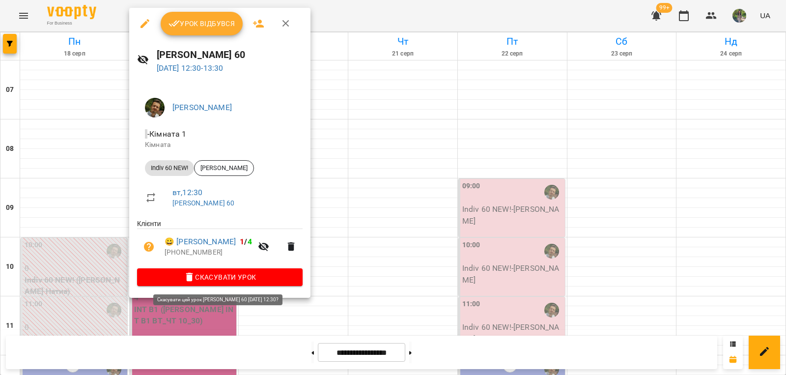
click at [236, 276] on span "Скасувати Урок" at bounding box center [220, 277] width 150 height 12
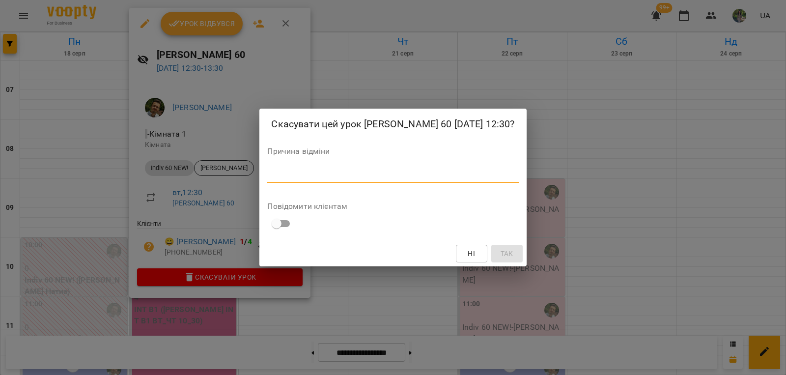
click at [327, 179] on textarea at bounding box center [392, 174] width 251 height 9
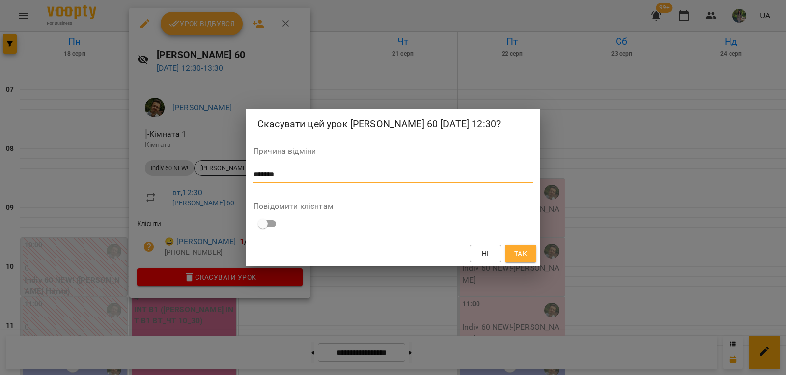
type textarea "*******"
click at [534, 260] on button "Так" at bounding box center [520, 254] width 31 height 18
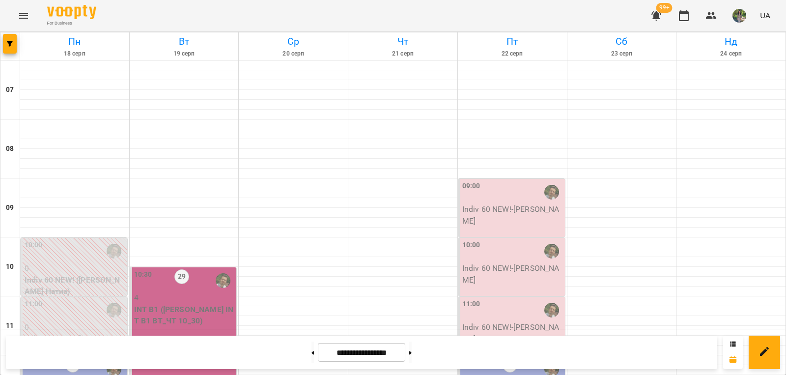
scroll to position [540, 0]
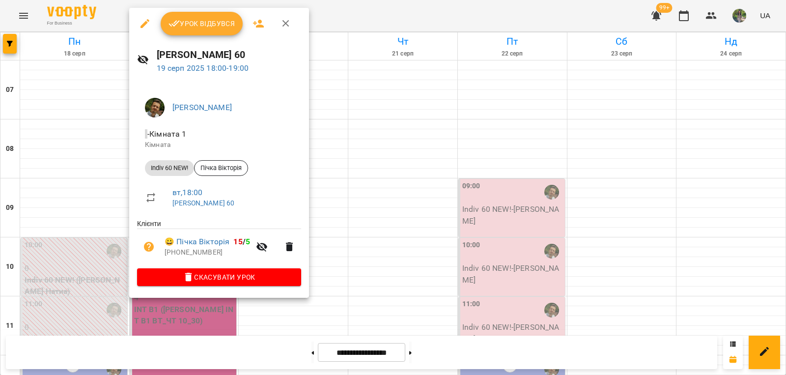
click at [210, 280] on span "Скасувати Урок" at bounding box center [219, 277] width 148 height 12
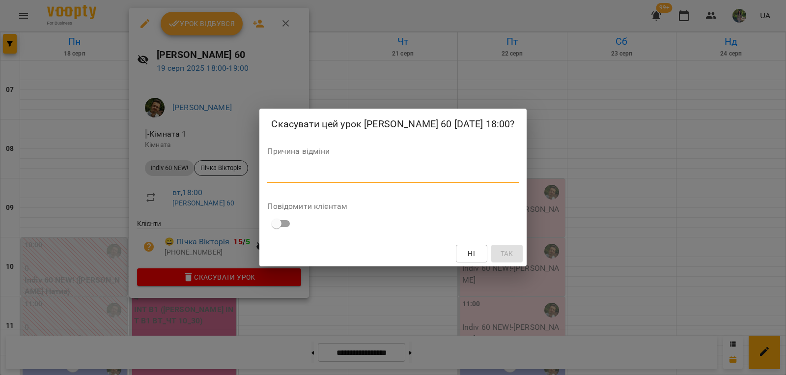
click at [290, 179] on textarea at bounding box center [392, 174] width 251 height 9
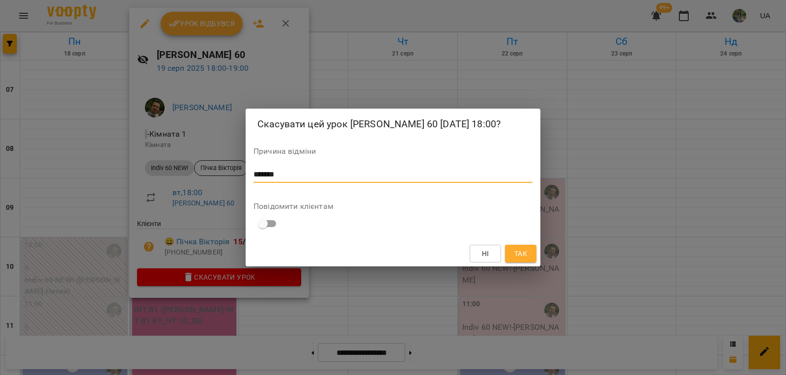
type textarea "*******"
click at [518, 259] on span "Так" at bounding box center [520, 254] width 13 height 12
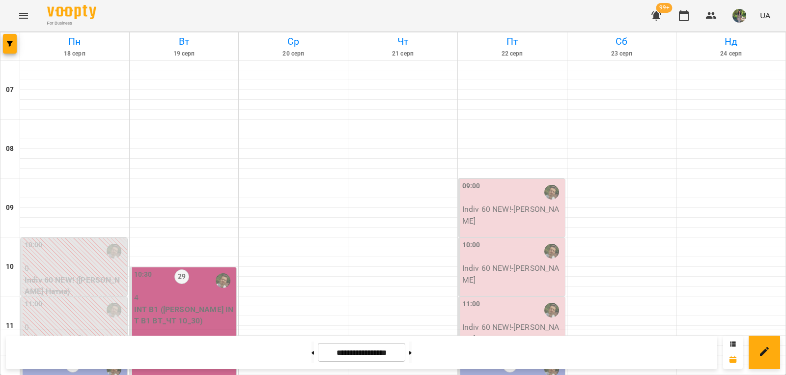
scroll to position [673, 0]
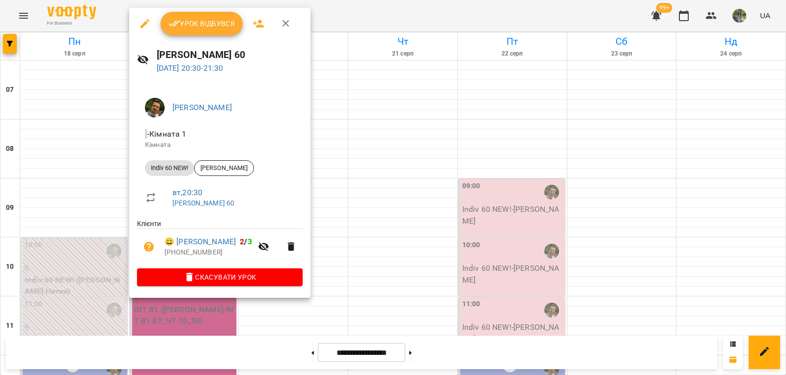
click at [226, 274] on span "Скасувати Урок" at bounding box center [220, 277] width 150 height 12
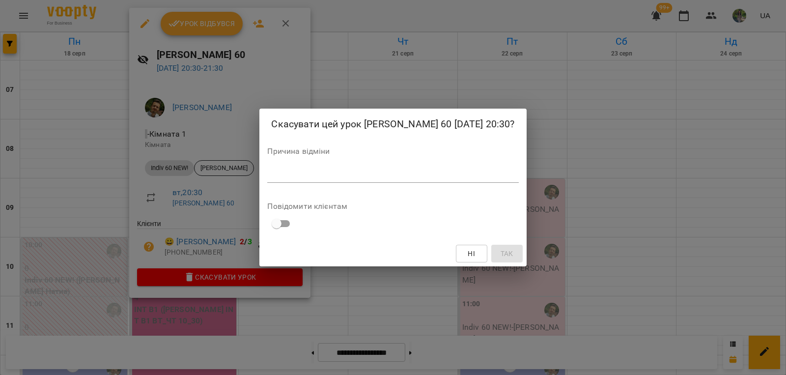
click at [301, 178] on textarea at bounding box center [392, 174] width 251 height 9
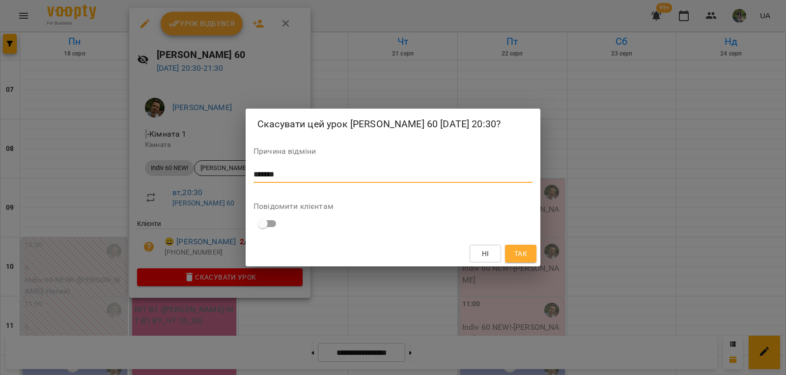
type textarea "*******"
click at [522, 259] on span "Так" at bounding box center [520, 254] width 13 height 12
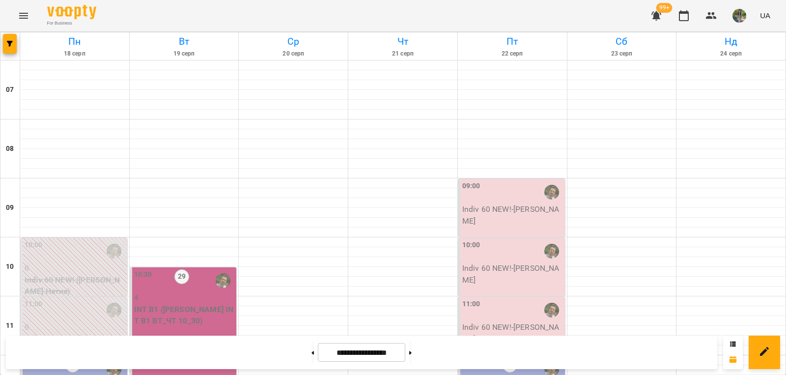
scroll to position [624, 0]
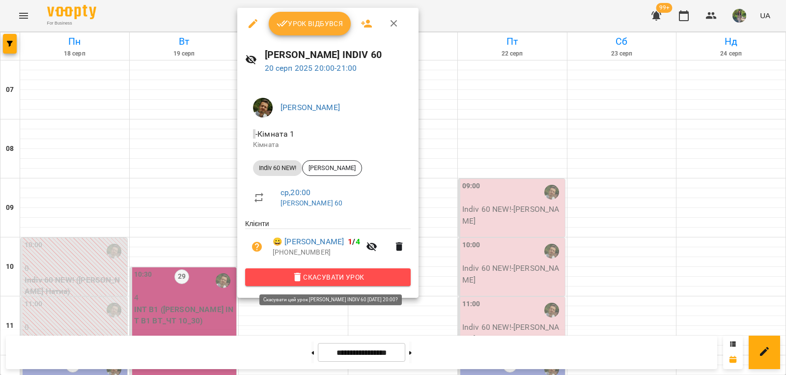
click at [338, 274] on span "Скасувати Урок" at bounding box center [328, 277] width 150 height 12
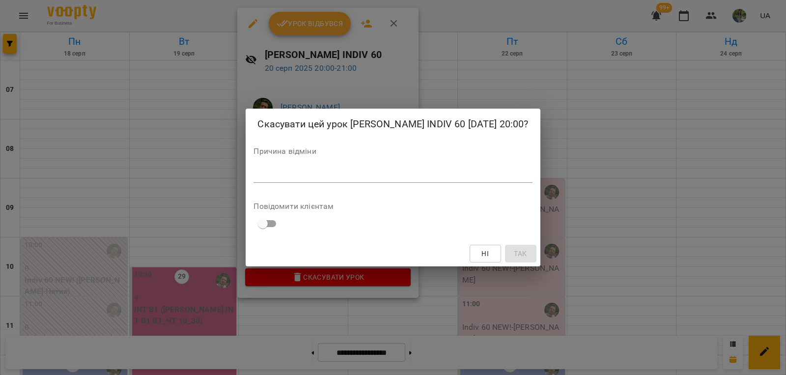
click at [399, 177] on textarea at bounding box center [393, 174] width 279 height 9
type textarea "*******"
click at [514, 258] on span "Так" at bounding box center [520, 254] width 13 height 12
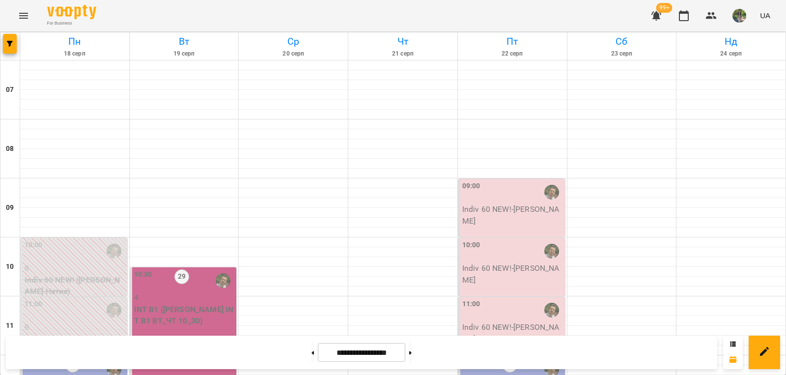
scroll to position [133, 0]
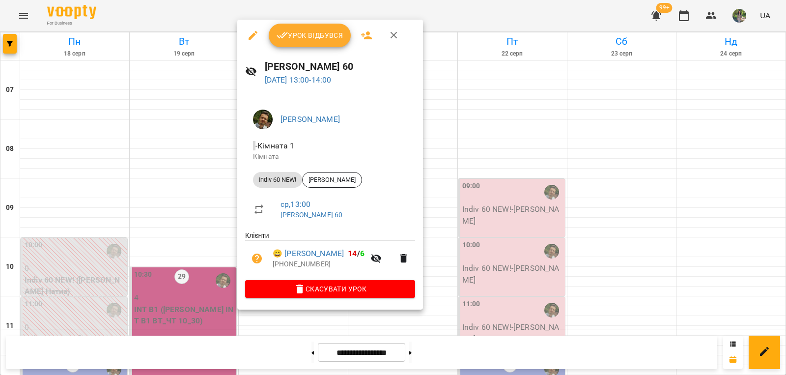
click at [328, 291] on span "Скасувати Урок" at bounding box center [330, 289] width 154 height 12
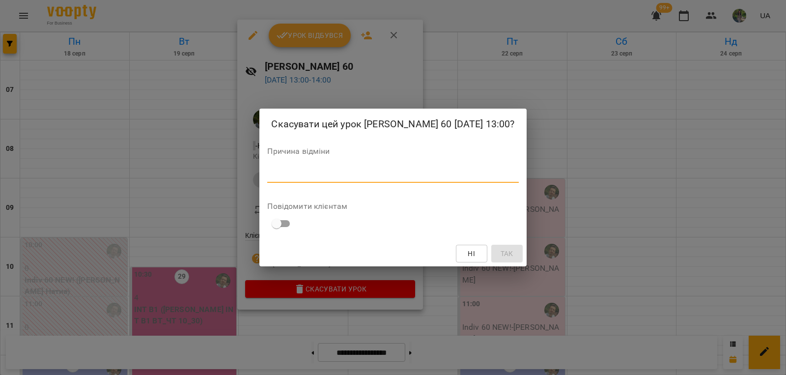
click at [311, 179] on textarea at bounding box center [392, 174] width 251 height 9
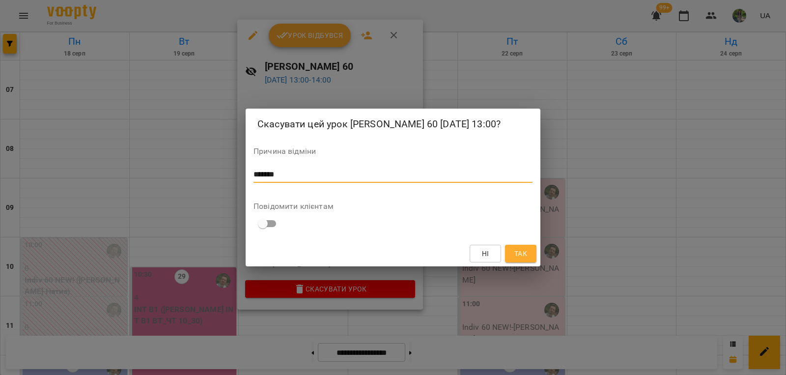
type textarea "*******"
click at [528, 256] on span "Так" at bounding box center [521, 254] width 16 height 12
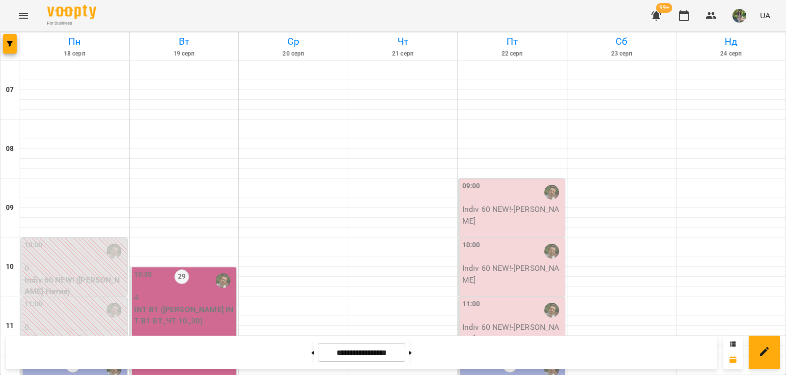
scroll to position [0, 0]
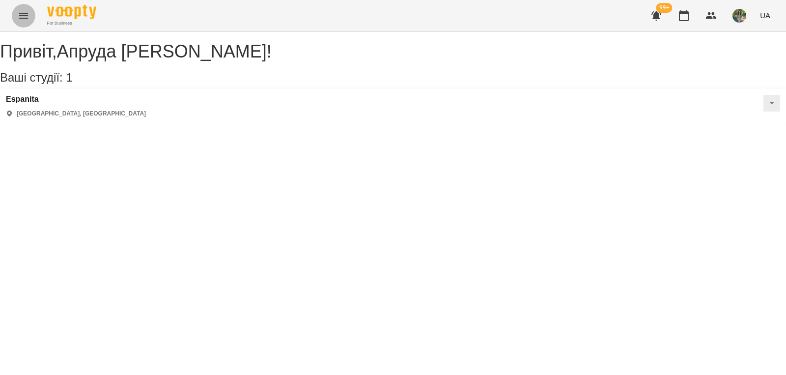
click at [24, 17] on icon "Menu" at bounding box center [24, 16] width 12 height 12
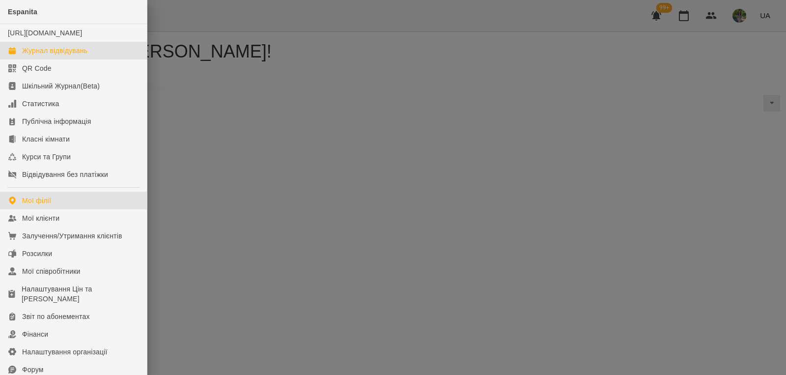
click at [69, 56] on div "Журнал відвідувань" at bounding box center [54, 51] width 65 height 10
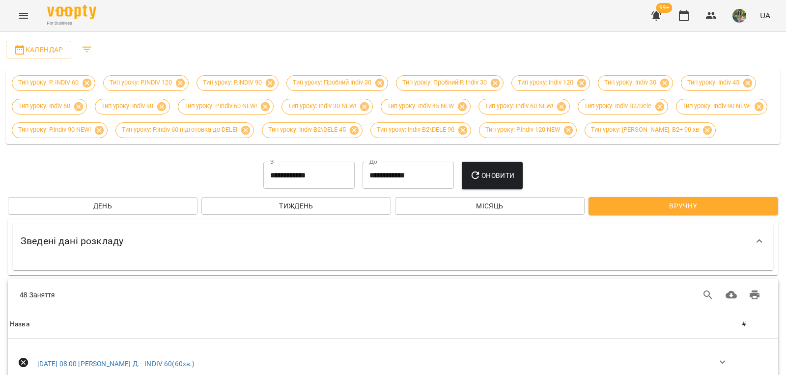
click at [26, 20] on icon "Menu" at bounding box center [24, 16] width 12 height 12
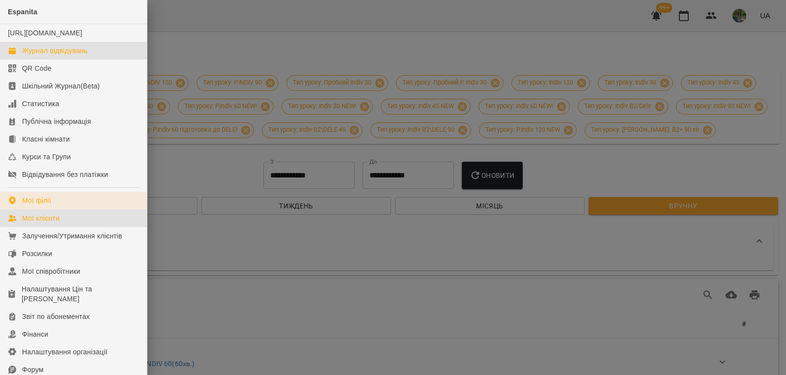
drag, startPoint x: 63, startPoint y: 224, endPoint x: 72, endPoint y: 218, distance: 9.9
click at [65, 225] on link "Мої клієнти" at bounding box center [73, 218] width 147 height 18
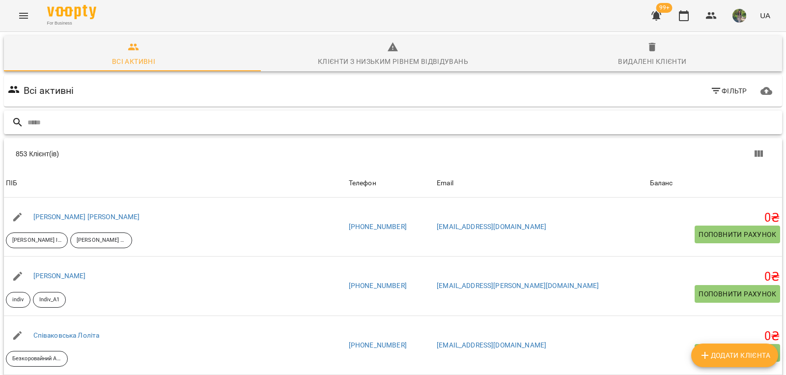
click at [84, 128] on input "text" at bounding box center [403, 122] width 751 height 16
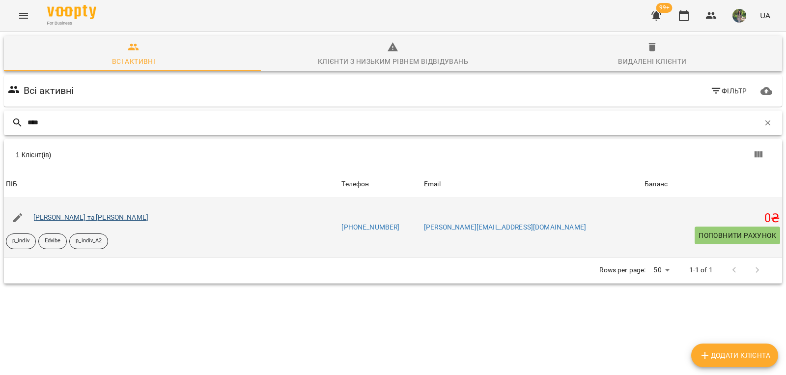
type input "****"
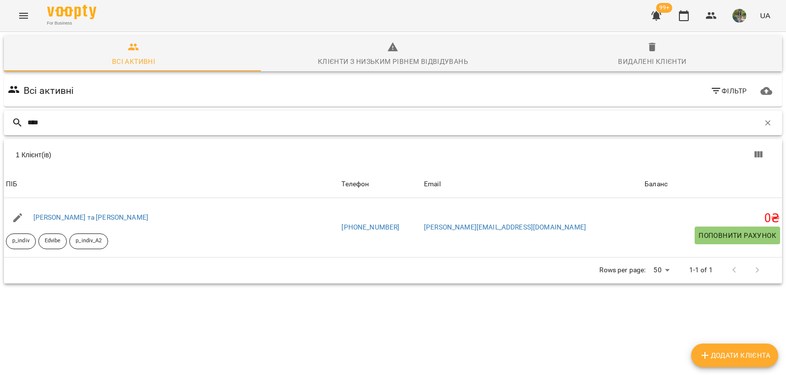
drag, startPoint x: 57, startPoint y: 121, endPoint x: 0, endPoint y: 121, distance: 57.5
click at [0, 121] on div "Всі активні Клієнти з низьким рівнем відвідувань Видалені клієнти Всі активні Ф…" at bounding box center [393, 194] width 790 height 328
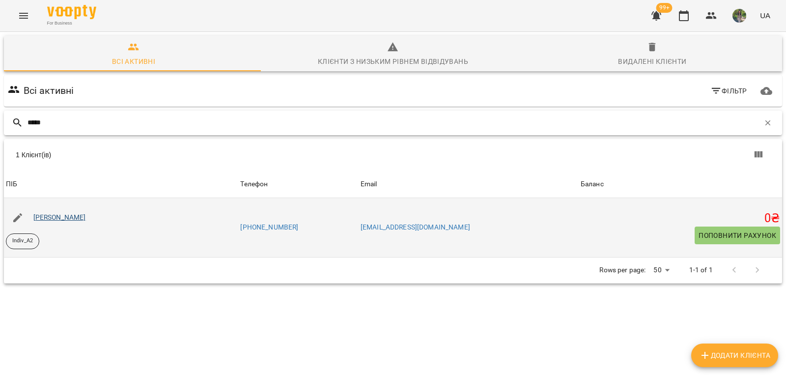
type input "*****"
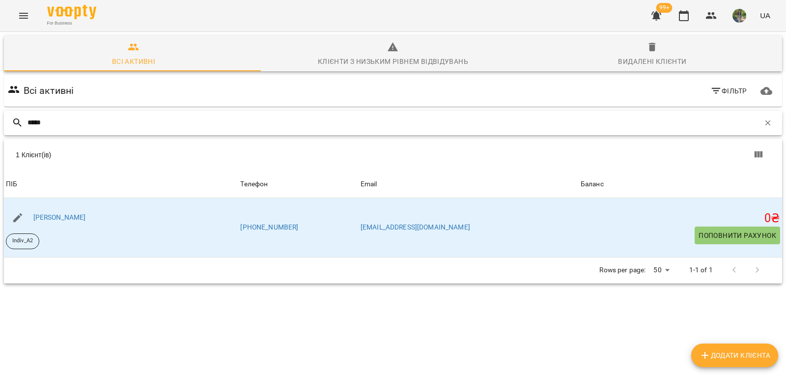
drag, startPoint x: 58, startPoint y: 115, endPoint x: 0, endPoint y: 112, distance: 58.1
click at [0, 114] on div "Всі активні Клієнти з низьким рівнем відвідувань Видалені клієнти Всі активні Ф…" at bounding box center [393, 194] width 790 height 328
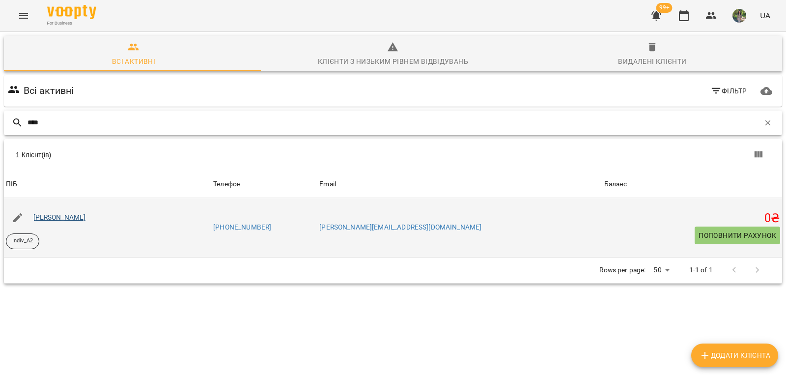
type input "****"
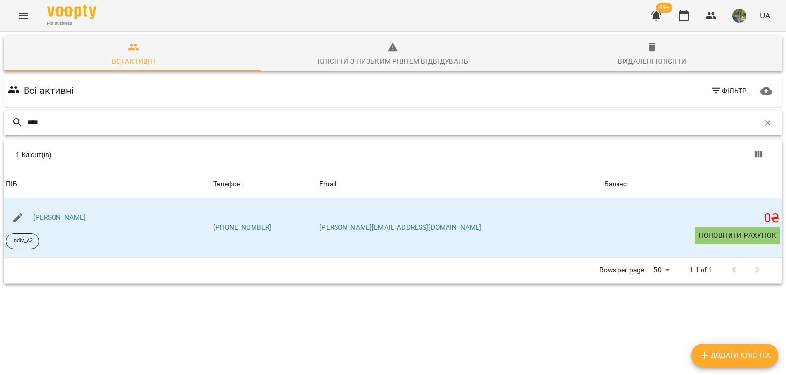
drag, startPoint x: 53, startPoint y: 125, endPoint x: 0, endPoint y: 128, distance: 53.1
click at [0, 128] on div "Всі активні Клієнти з низьким рівнем відвідувань Видалені клієнти Всі активні Ф…" at bounding box center [393, 194] width 790 height 328
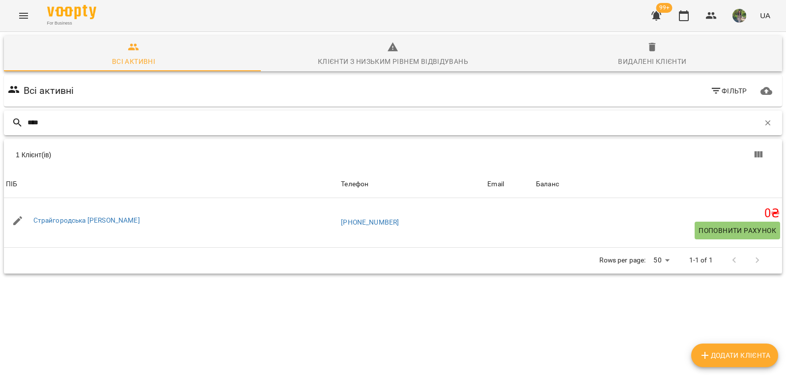
type input "****"
drag, startPoint x: 20, startPoint y: 123, endPoint x: 0, endPoint y: 128, distance: 20.4
click at [0, 129] on div "Всі активні Клієнти з низьким рівнем відвідувань Видалені клієнти Всі активні Ф…" at bounding box center [393, 189] width 790 height 318
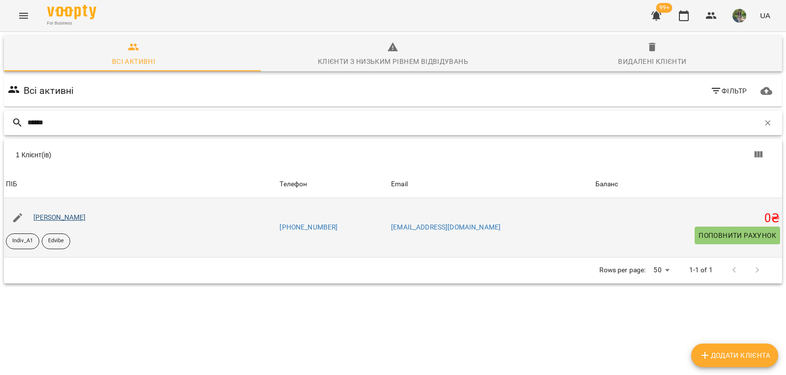
type input "******"
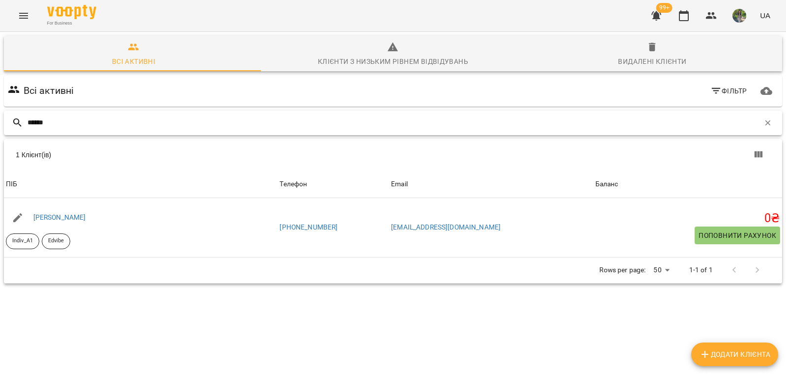
drag, startPoint x: 65, startPoint y: 124, endPoint x: 0, endPoint y: 144, distance: 67.9
click at [0, 144] on div "Всі активні Клієнти з низьким рівнем відвідувань Видалені клієнти Всі активні Ф…" at bounding box center [393, 194] width 790 height 328
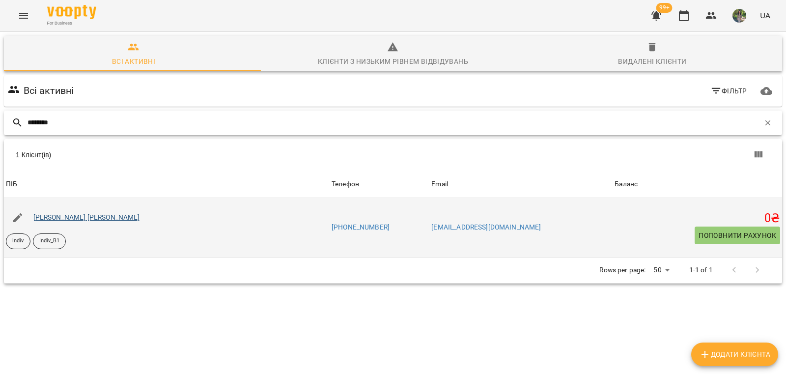
type input "********"
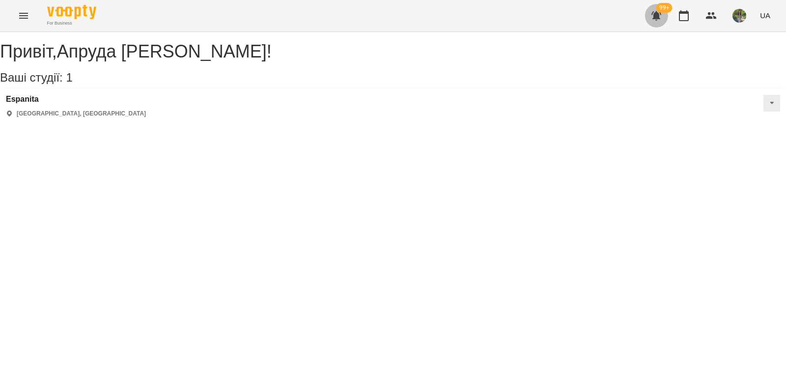
click at [657, 16] on icon "button" at bounding box center [656, 15] width 10 height 9
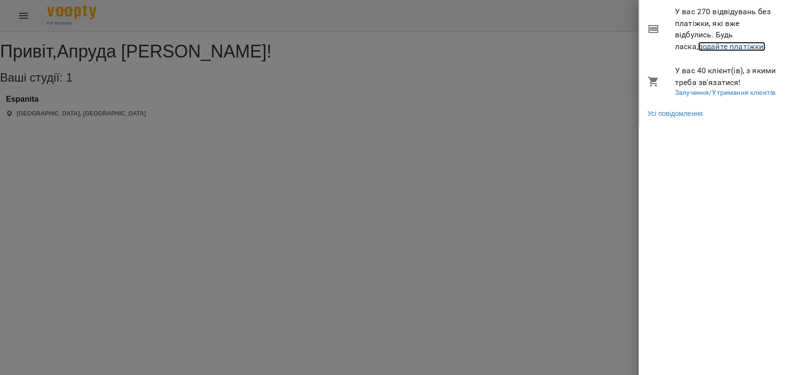
drag, startPoint x: 680, startPoint y: 49, endPoint x: 624, endPoint y: 64, distance: 57.6
click at [698, 49] on link "додайте платіжки!" at bounding box center [732, 46] width 68 height 9
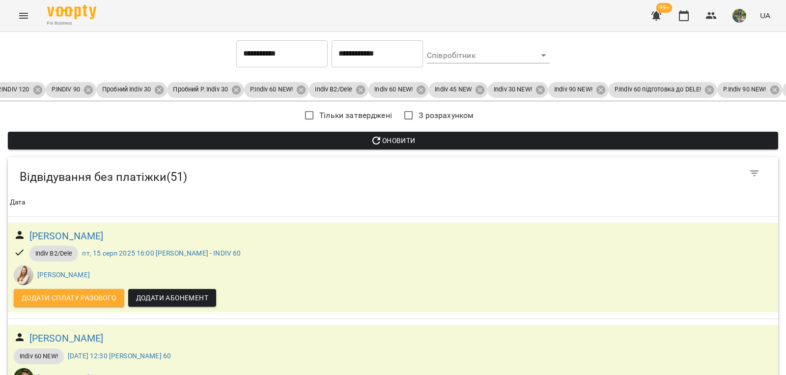
click at [455, 139] on span "Оновити" at bounding box center [393, 141] width 755 height 12
click at [402, 57] on input "**********" at bounding box center [377, 54] width 91 height 28
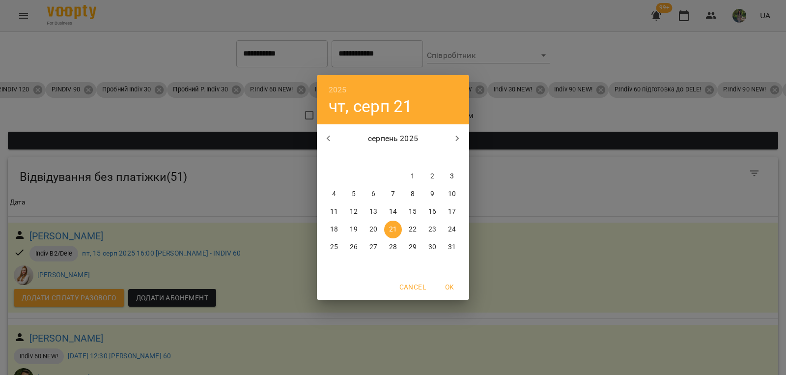
click at [357, 228] on p "19" at bounding box center [354, 230] width 8 height 10
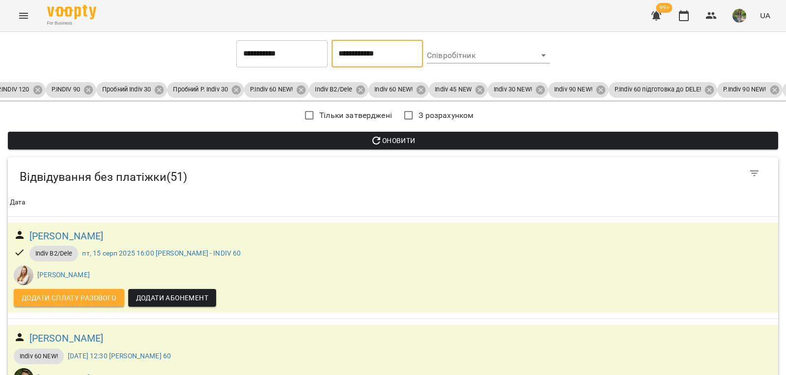
click at [386, 143] on span "Оновити" at bounding box center [393, 141] width 755 height 12
click at [392, 60] on input "**********" at bounding box center [377, 54] width 91 height 28
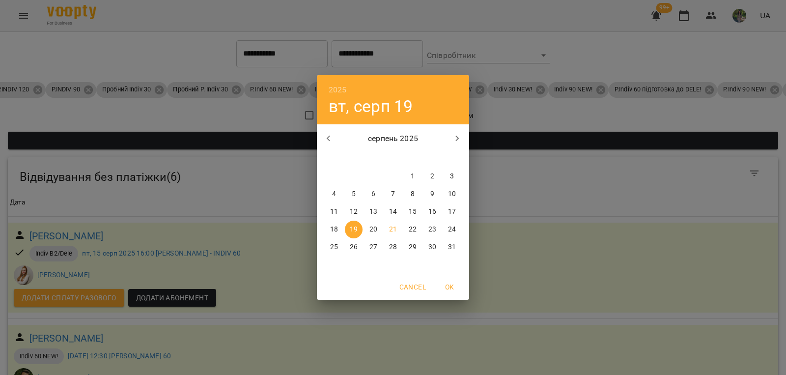
click at [372, 227] on p "20" at bounding box center [373, 230] width 8 height 10
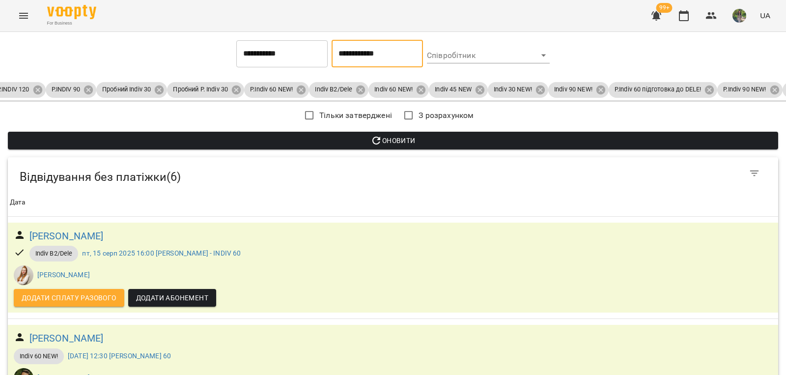
click at [386, 141] on span "Оновити" at bounding box center [393, 141] width 755 height 12
click at [386, 52] on input "**********" at bounding box center [377, 54] width 91 height 28
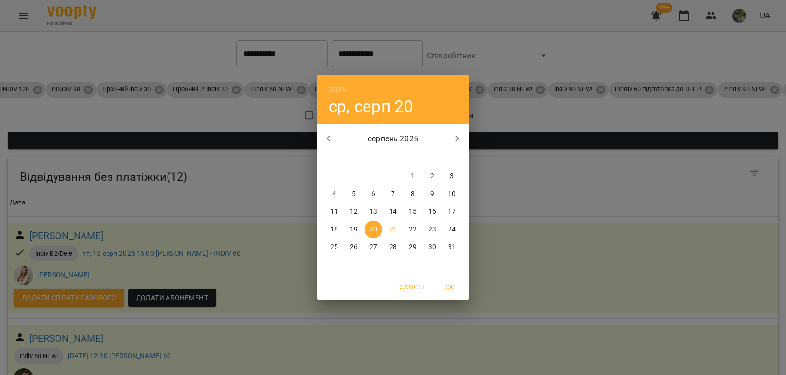
click at [357, 227] on p "19" at bounding box center [354, 230] width 8 height 10
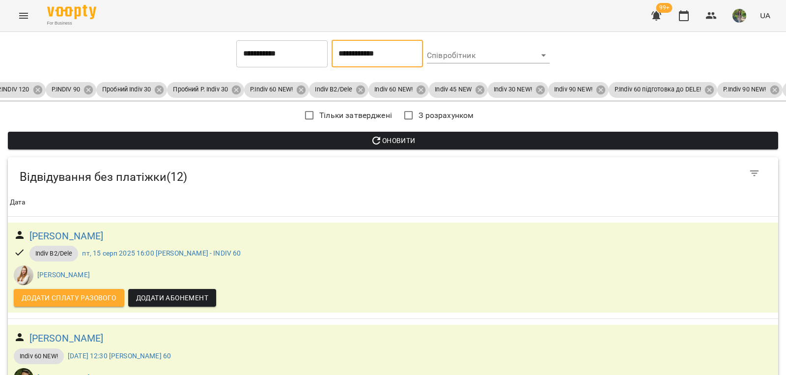
click at [398, 142] on span "Оновити" at bounding box center [393, 141] width 755 height 12
click at [385, 142] on span "Оновити" at bounding box center [393, 141] width 755 height 12
click at [392, 57] on input "**********" at bounding box center [377, 54] width 91 height 28
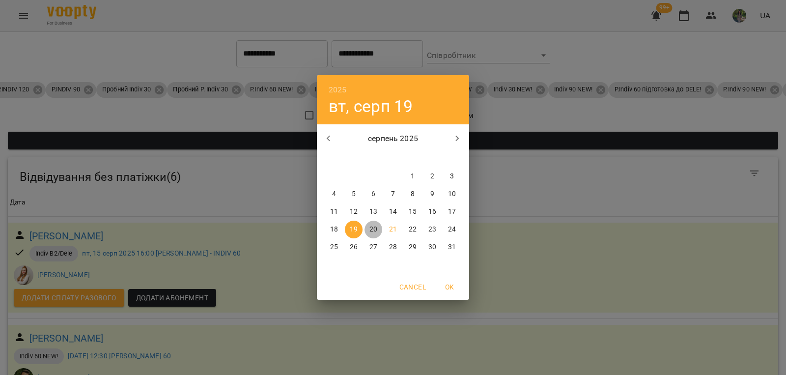
drag, startPoint x: 375, startPoint y: 231, endPoint x: 375, endPoint y: 226, distance: 5.4
click at [375, 231] on p "20" at bounding box center [373, 230] width 8 height 10
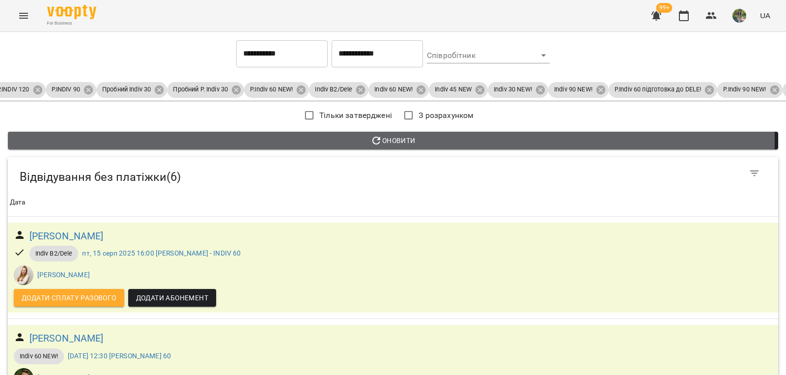
click at [391, 140] on span "Оновити" at bounding box center [393, 141] width 755 height 12
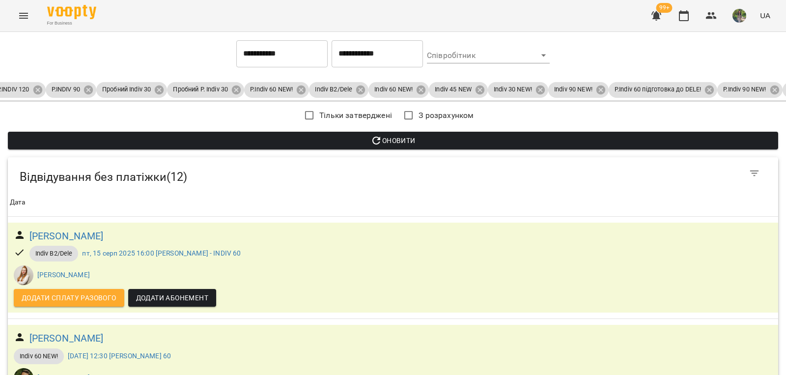
click at [378, 47] on input "**********" at bounding box center [377, 54] width 91 height 28
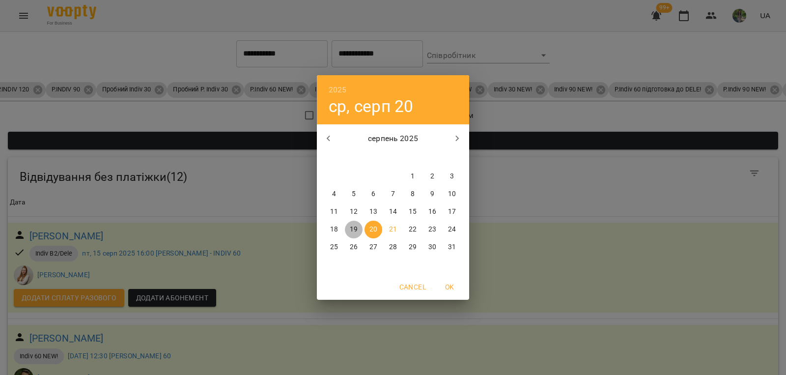
click at [353, 234] on p "19" at bounding box center [354, 230] width 8 height 10
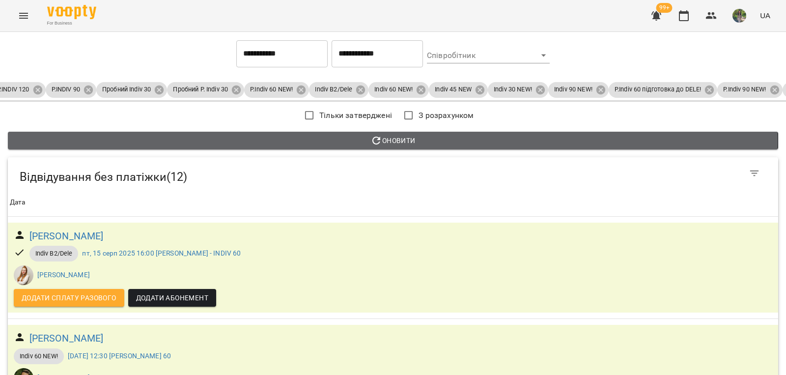
click at [393, 141] on span "Оновити" at bounding box center [393, 141] width 755 height 12
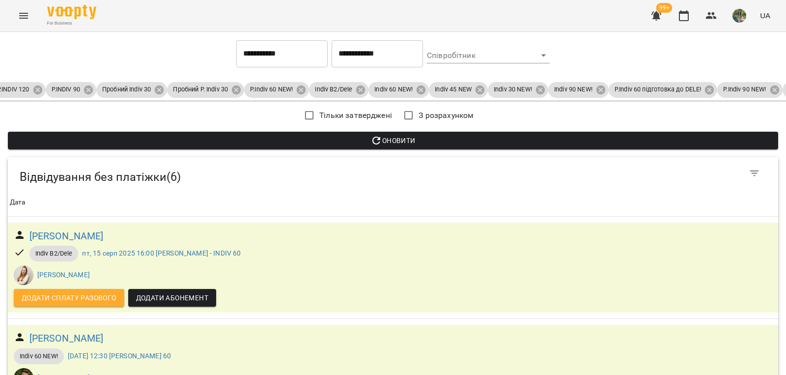
click at [394, 60] on input "**********" at bounding box center [377, 54] width 91 height 28
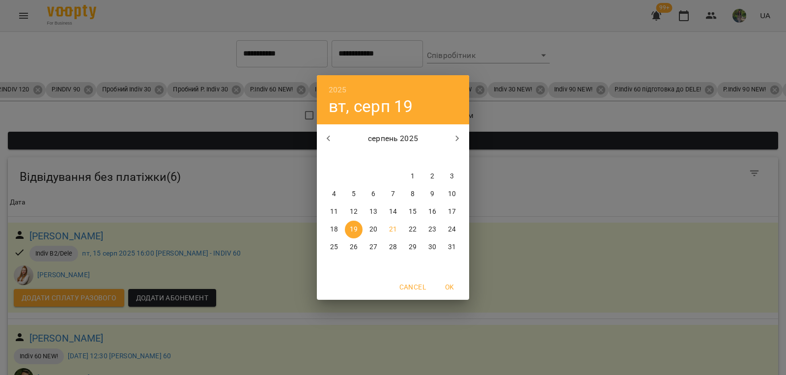
click at [373, 228] on p "20" at bounding box center [373, 230] width 8 height 10
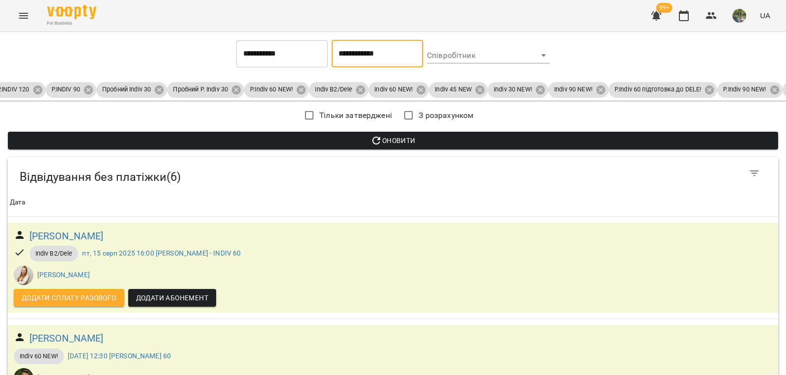
click at [404, 141] on span "Оновити" at bounding box center [393, 141] width 755 height 12
click at [408, 140] on span "Оновити" at bounding box center [393, 141] width 755 height 12
click at [406, 58] on input "**********" at bounding box center [377, 54] width 91 height 28
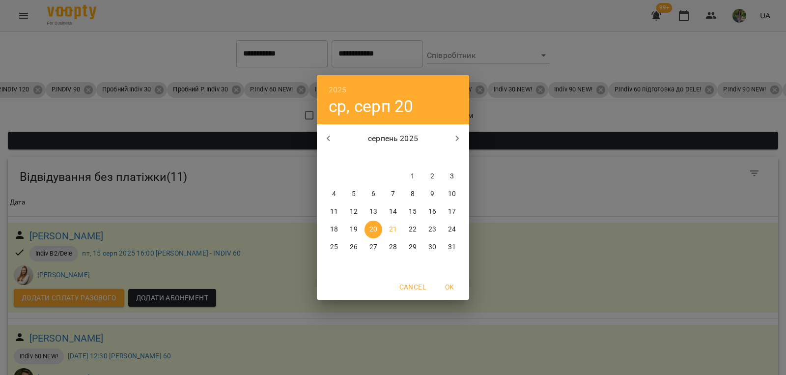
click at [390, 227] on p "21" at bounding box center [393, 230] width 8 height 10
type input "**********"
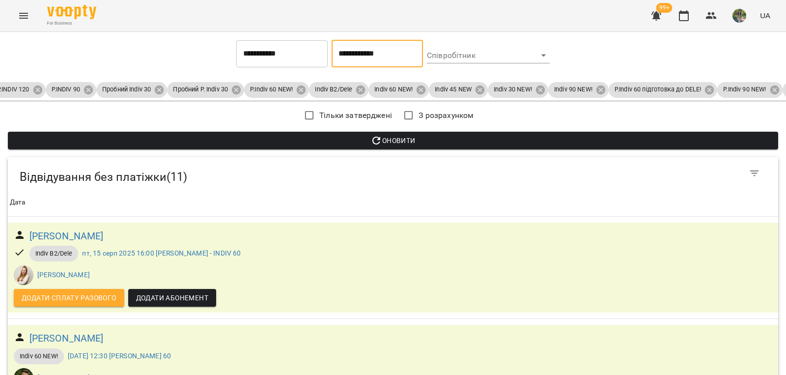
click at [410, 139] on span "Оновити" at bounding box center [393, 141] width 755 height 12
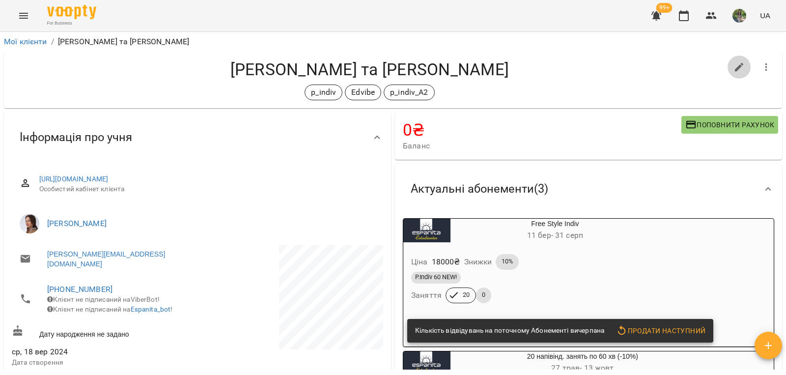
click at [735, 68] on icon "button" at bounding box center [739, 67] width 9 height 9
select select "**"
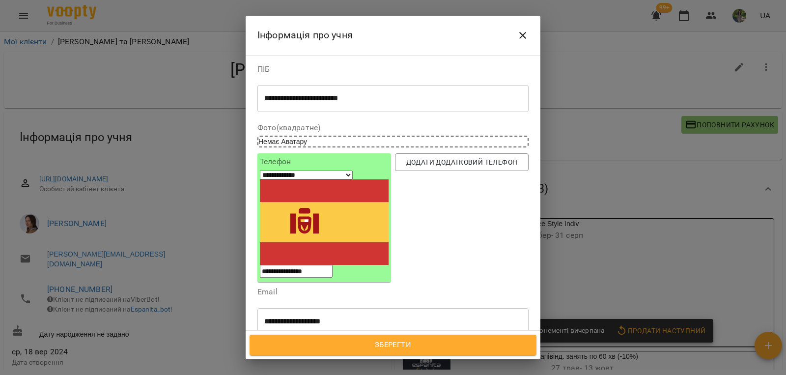
click at [374, 366] on icon at bounding box center [372, 367] width 3 height 3
click at [516, 367] on icon at bounding box center [519, 368] width 6 height 3
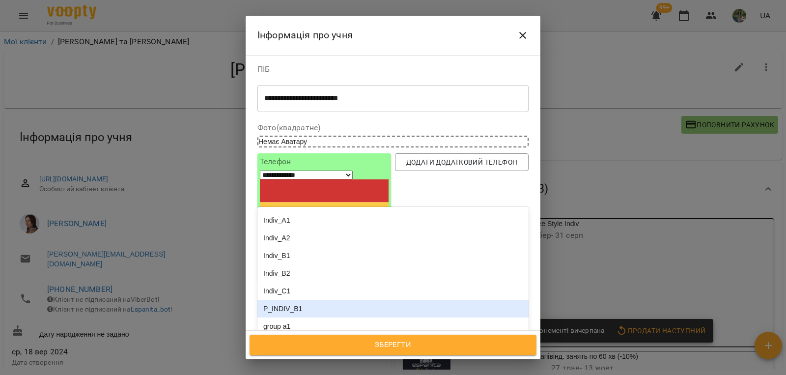
scroll to position [49, 0]
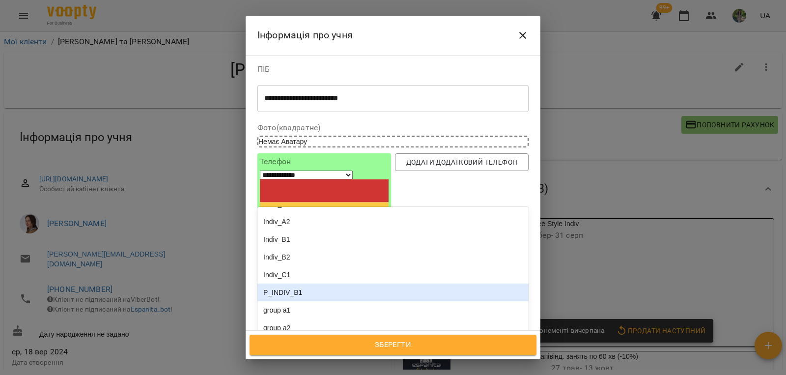
click at [302, 283] on div "P_INDIV_B1" at bounding box center [392, 292] width 271 height 18
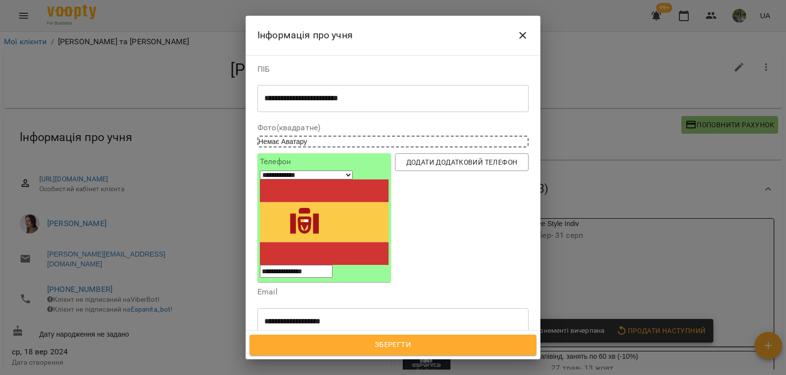
click at [416, 339] on span "Зберегти" at bounding box center [392, 345] width 265 height 13
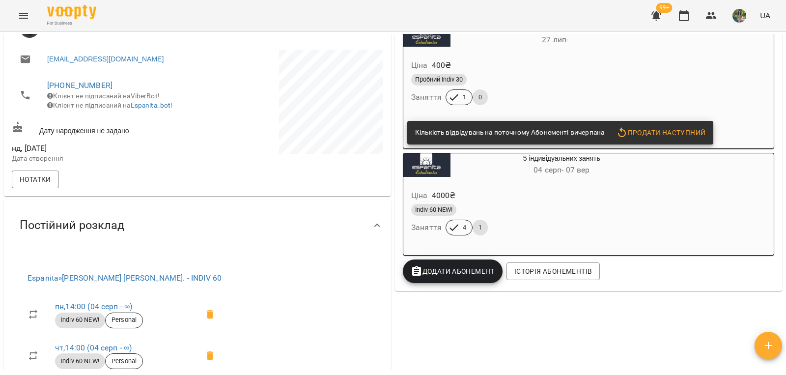
scroll to position [246, 0]
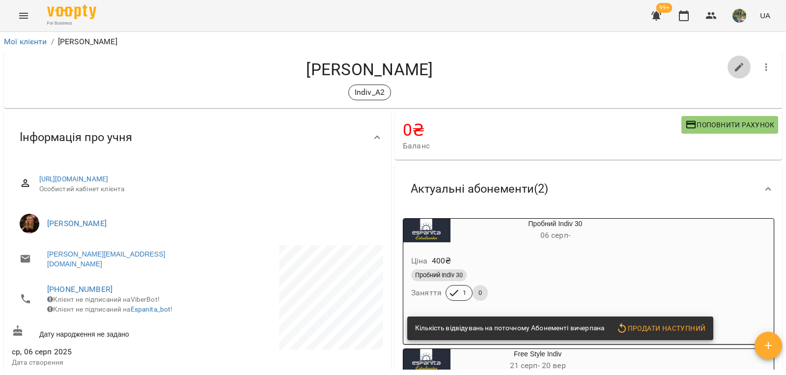
click at [734, 61] on icon "button" at bounding box center [740, 67] width 12 height 12
select select "**"
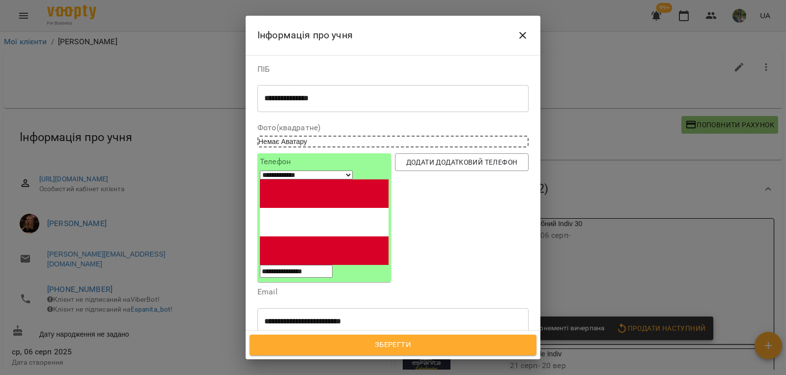
click at [299, 364] on icon at bounding box center [295, 367] width 7 height 7
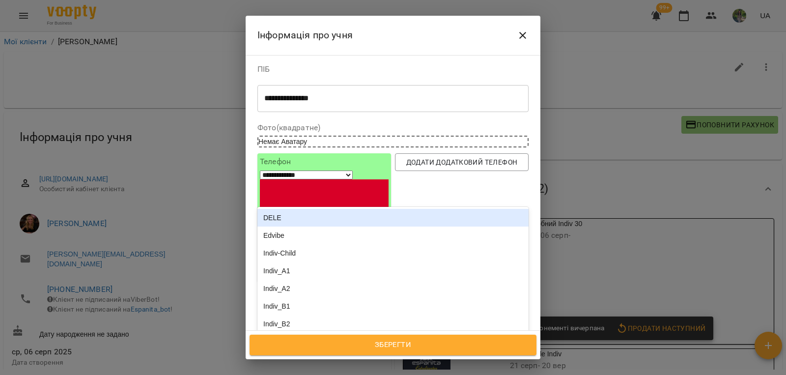
click at [514, 363] on icon at bounding box center [519, 368] width 10 height 10
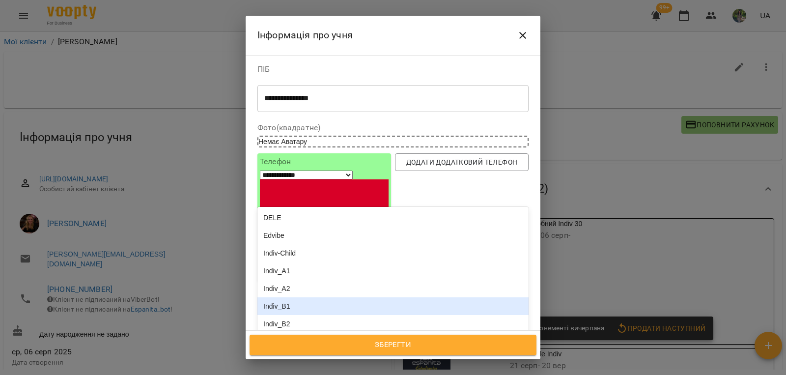
click at [305, 297] on div "Indiv_B1" at bounding box center [392, 306] width 271 height 18
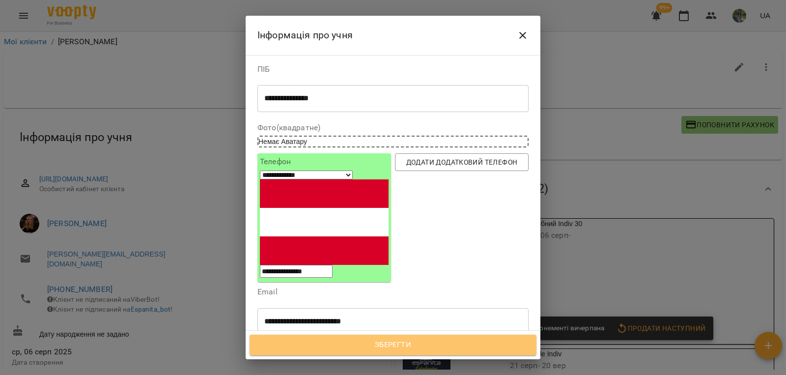
click at [392, 344] on span "Зберегти" at bounding box center [392, 345] width 265 height 13
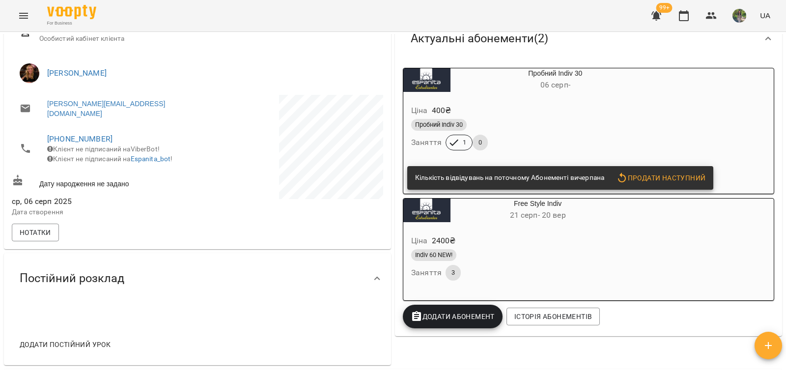
scroll to position [246, 0]
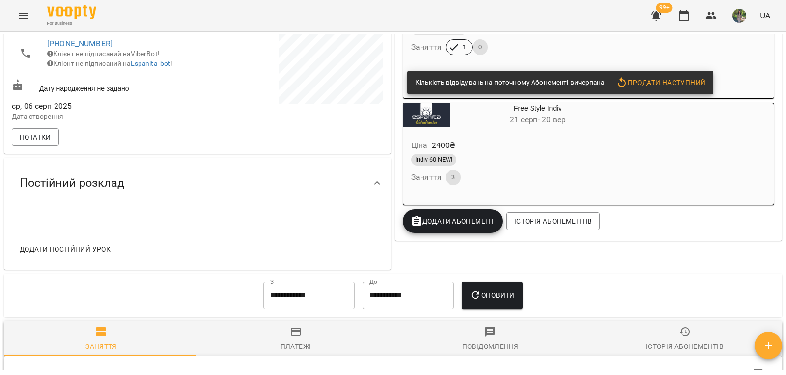
click at [91, 247] on span "Додати постійний урок" at bounding box center [65, 249] width 91 height 12
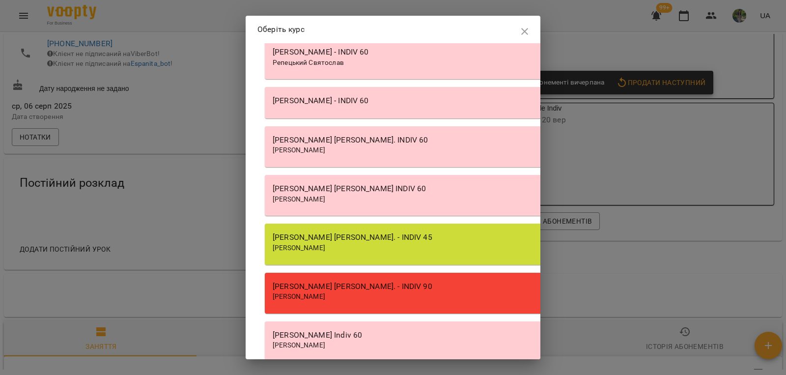
scroll to position [8392, 0]
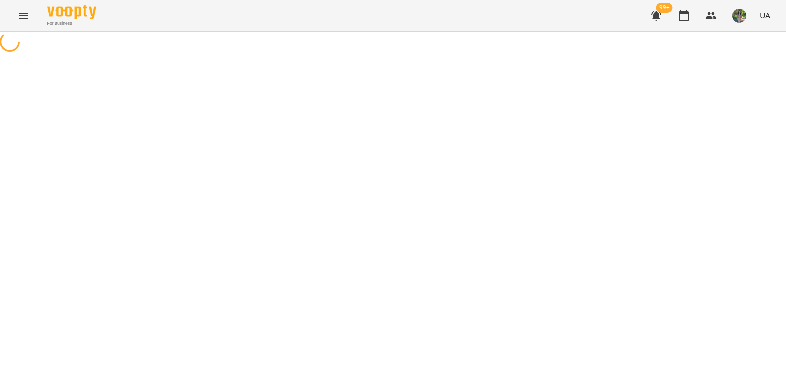
select select "********"
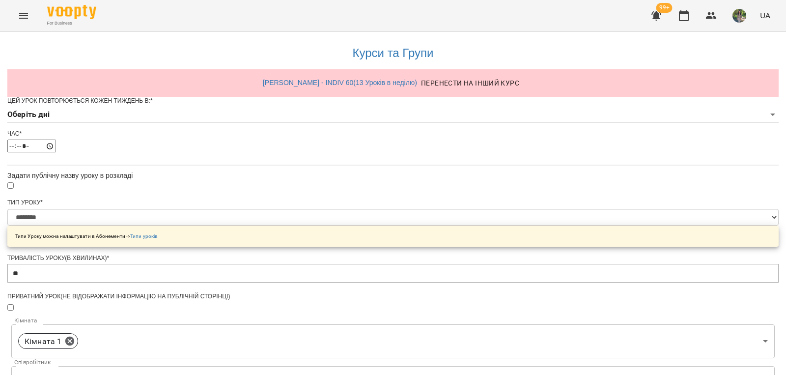
click at [500, 132] on body "**********" at bounding box center [393, 316] width 786 height 633
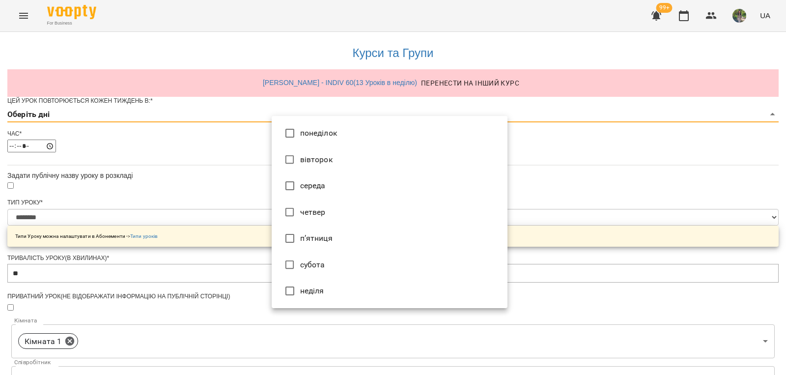
type input "*"
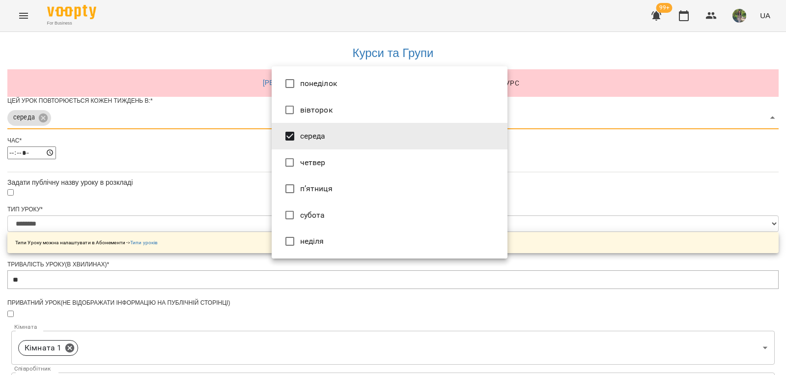
click at [621, 176] on div at bounding box center [393, 187] width 786 height 375
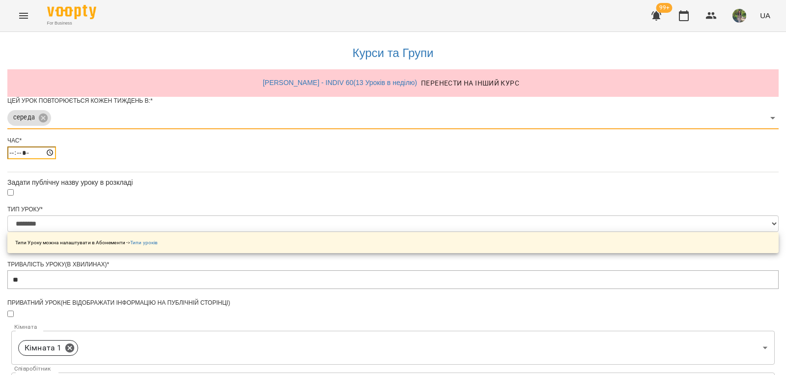
click at [56, 159] on input "*****" at bounding box center [31, 152] width 49 height 13
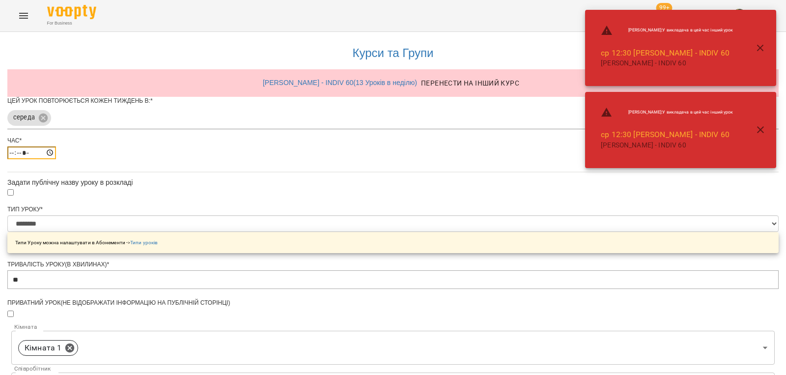
type input "*****"
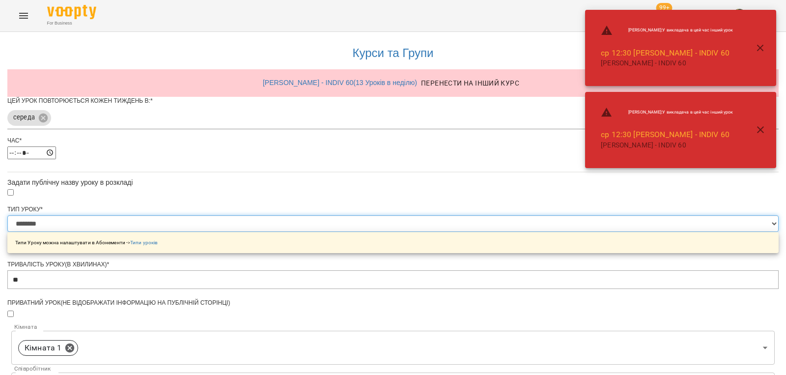
click at [503, 232] on select "**********" at bounding box center [392, 223] width 771 height 17
select select "**********"
click at [271, 232] on select "**********" at bounding box center [392, 223] width 771 height 17
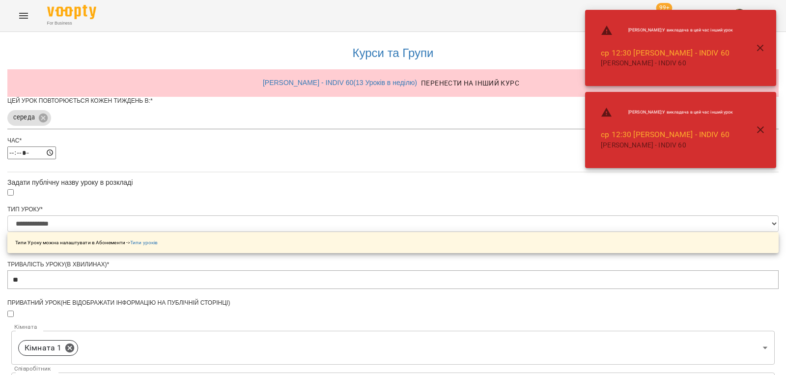
click at [635, 266] on div "**********" at bounding box center [392, 337] width 771 height 610
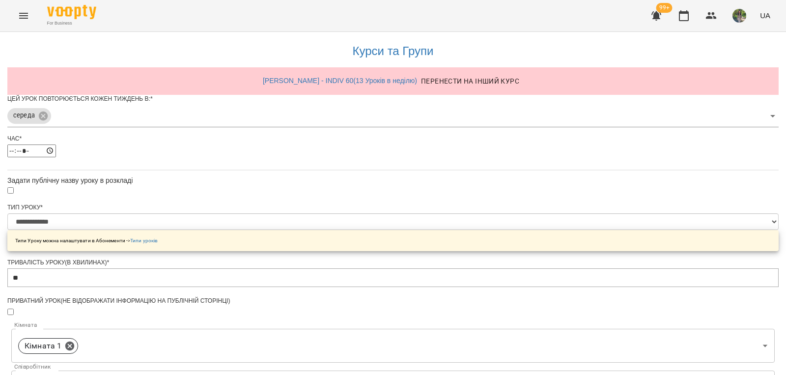
scroll to position [364, 0]
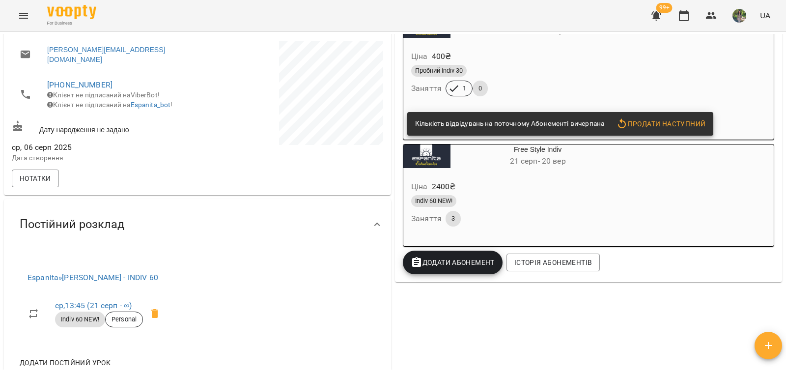
scroll to position [246, 0]
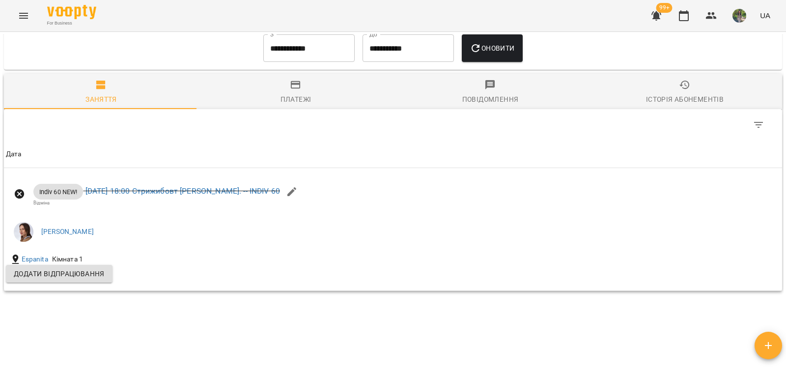
drag, startPoint x: 690, startPoint y: 104, endPoint x: 680, endPoint y: 113, distance: 13.9
click at [689, 104] on div "Історія абонементів" at bounding box center [685, 99] width 78 height 12
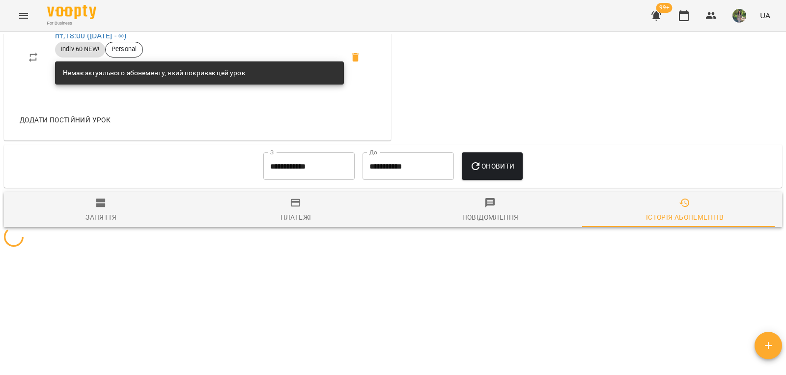
scroll to position [543, 0]
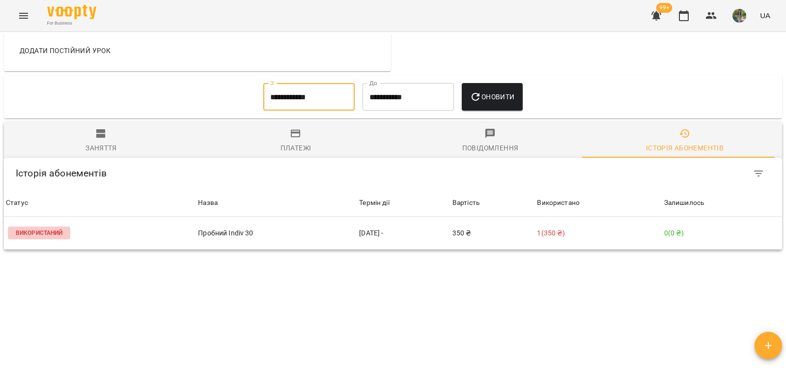
click at [301, 98] on input "**********" at bounding box center [308, 97] width 91 height 28
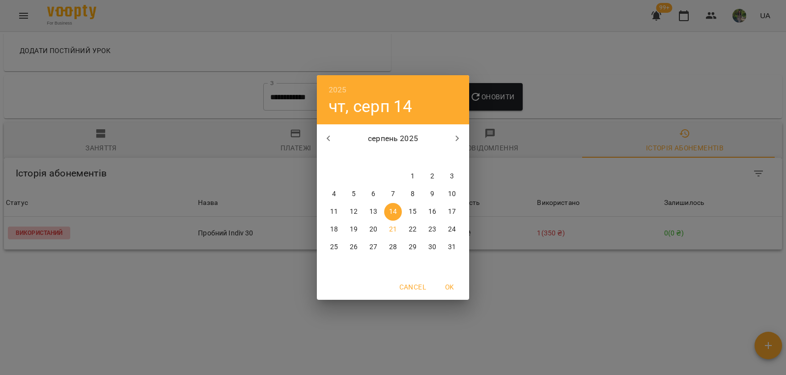
click at [327, 141] on icon "button" at bounding box center [329, 139] width 12 height 12
click at [395, 177] on span "1" at bounding box center [393, 176] width 18 height 10
type input "**********"
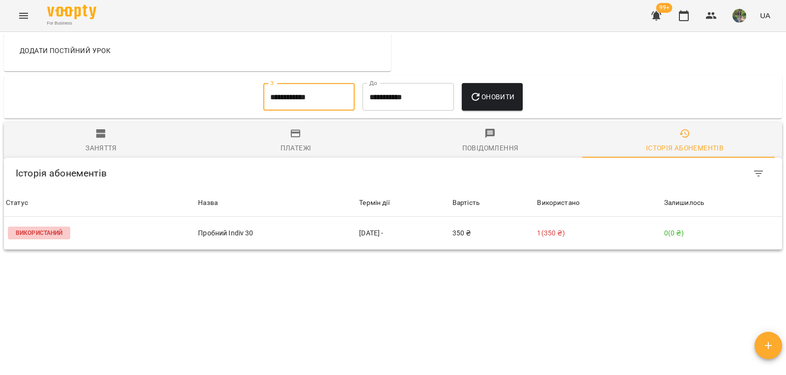
click at [495, 99] on span "Оновити" at bounding box center [492, 97] width 45 height 12
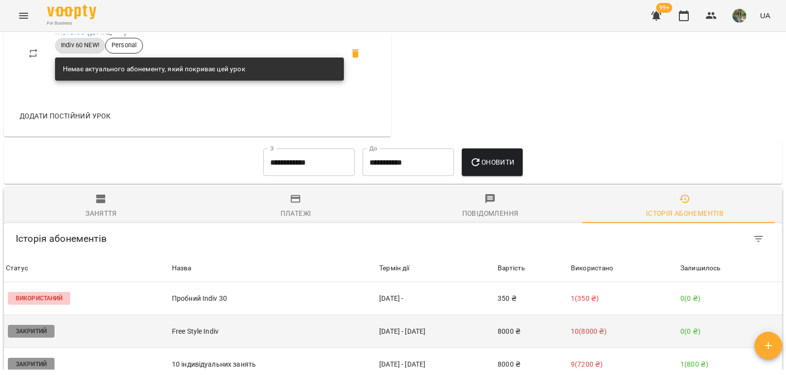
scroll to position [540, 0]
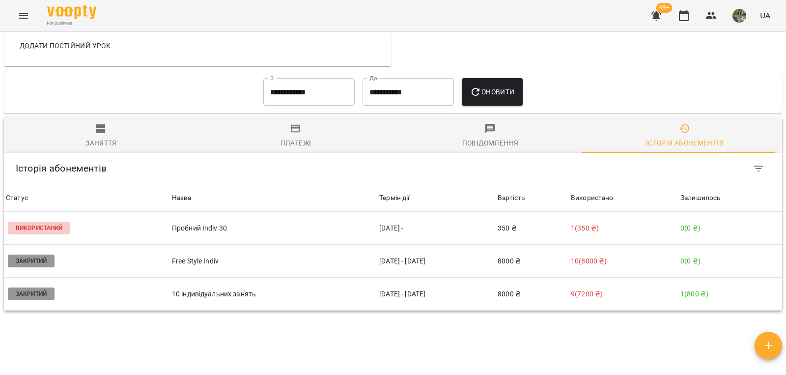
click at [95, 135] on icon "button" at bounding box center [101, 129] width 12 height 12
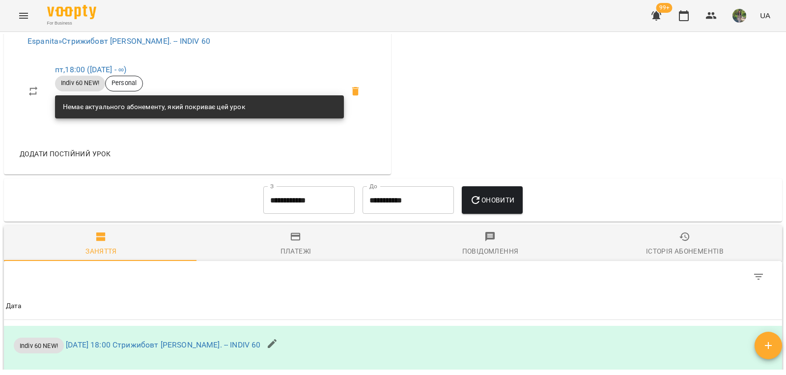
scroll to position [452, 0]
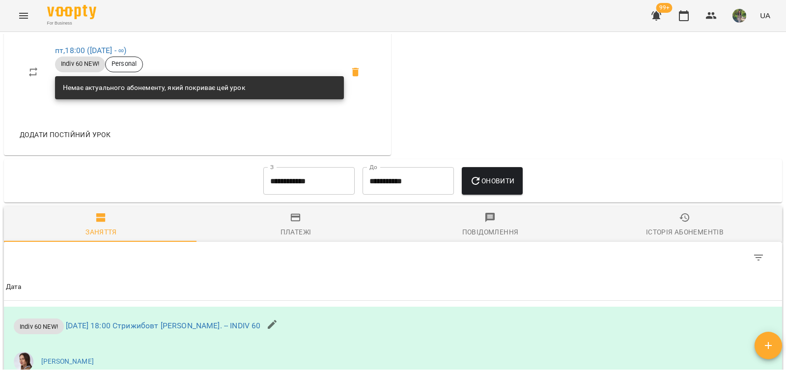
click at [683, 224] on icon "button" at bounding box center [685, 218] width 12 height 12
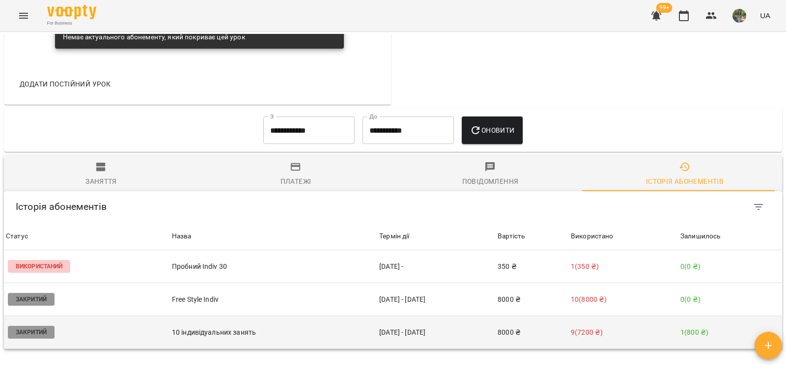
scroll to position [609, 0]
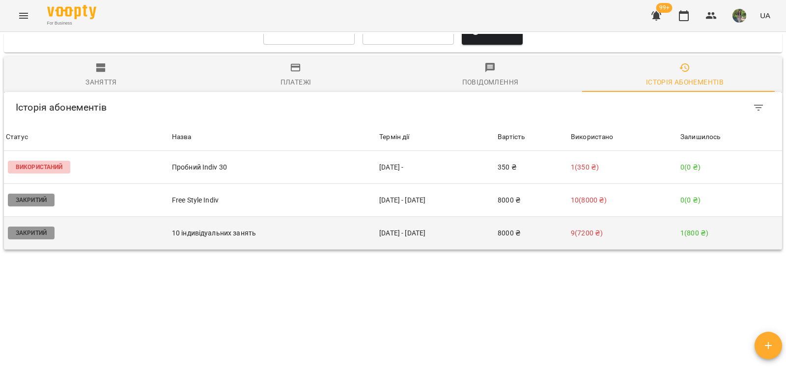
click at [622, 237] on p "9 ( 7200 ₴ )" at bounding box center [624, 233] width 106 height 10
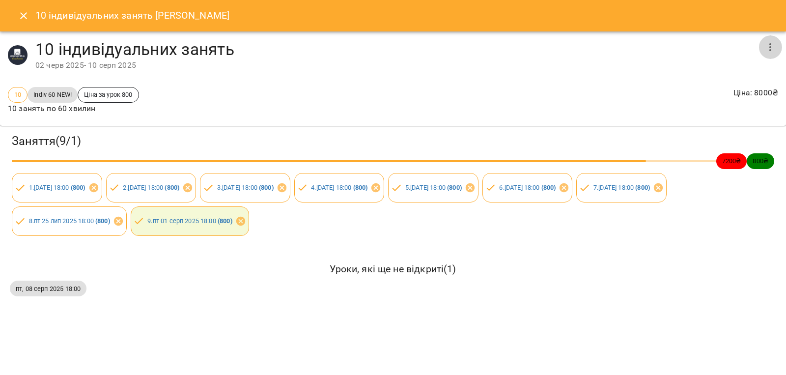
click at [773, 46] on icon "button" at bounding box center [770, 47] width 12 height 12
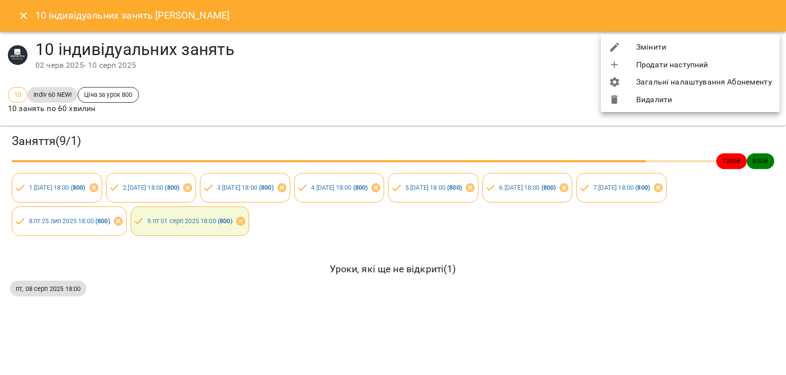
click at [715, 45] on li "Змінити" at bounding box center [690, 47] width 179 height 18
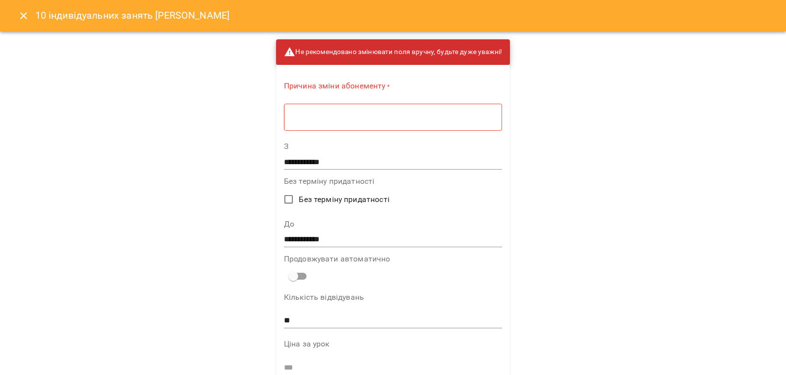
click at [392, 122] on div "* ​" at bounding box center [393, 117] width 218 height 28
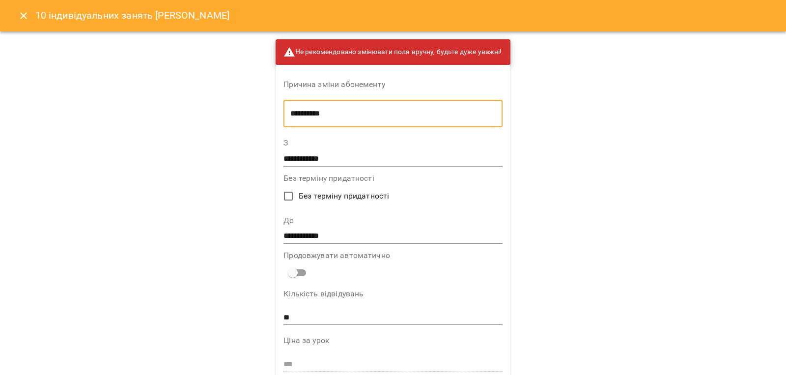
type textarea "**********"
click at [367, 235] on input "**********" at bounding box center [392, 236] width 219 height 16
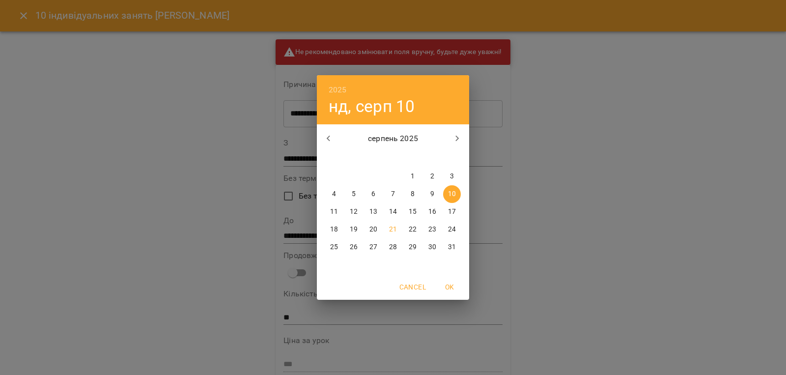
click at [452, 247] on p "31" at bounding box center [452, 247] width 8 height 10
type input "**********"
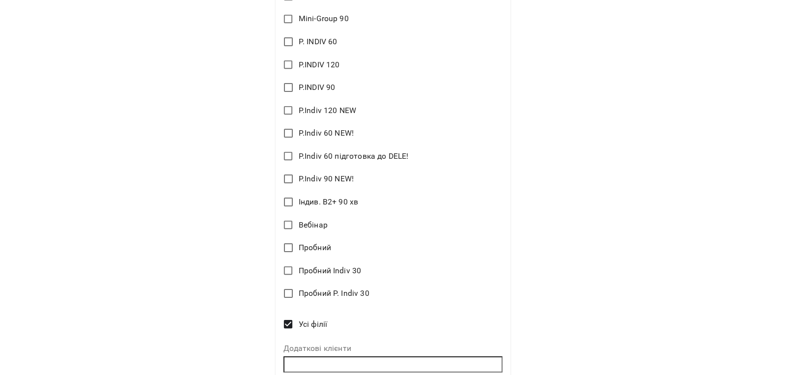
scroll to position [1073, 0]
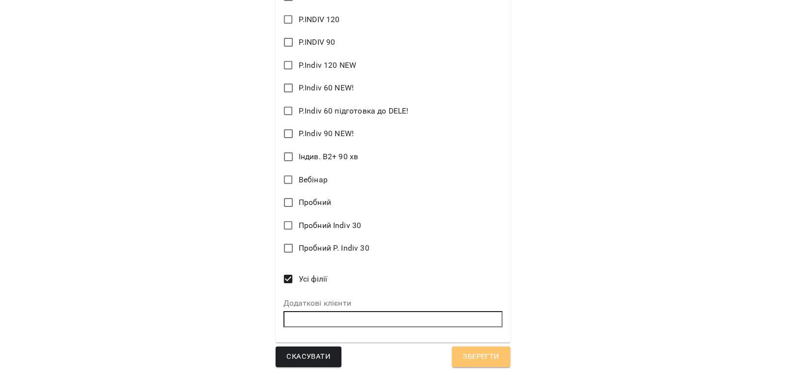
click at [467, 365] on button "Зберегти" at bounding box center [481, 356] width 58 height 21
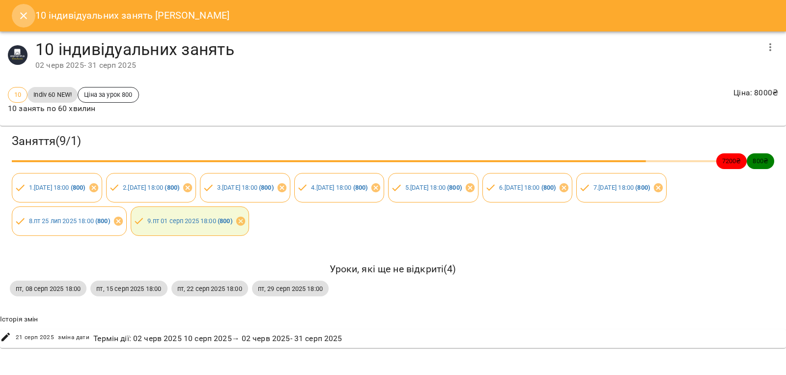
click at [20, 20] on icon "Close" at bounding box center [24, 16] width 12 height 12
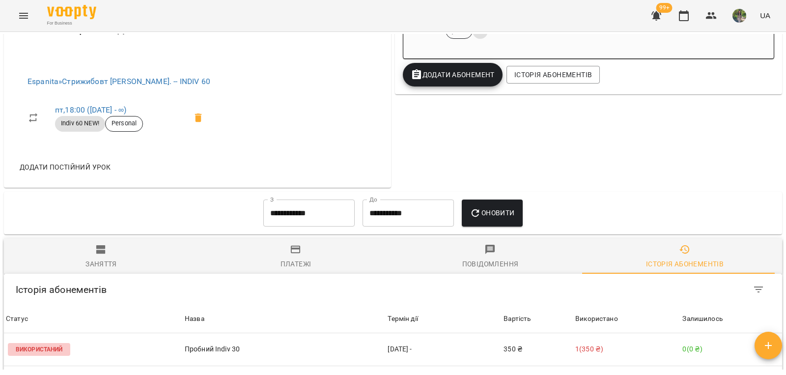
scroll to position [393, 0]
